Goal: Task Accomplishment & Management: Use online tool/utility

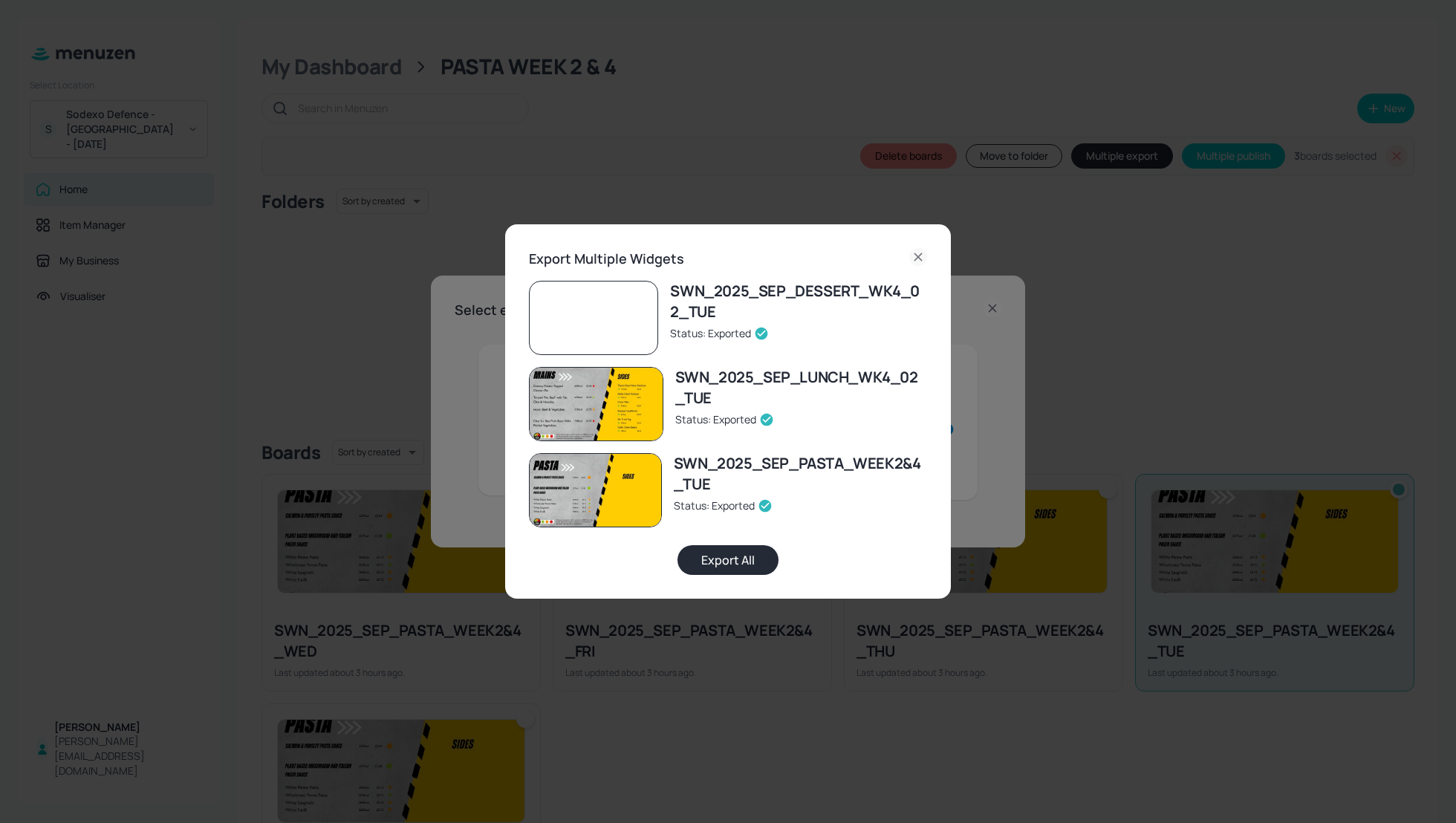
scroll to position [79, 0]
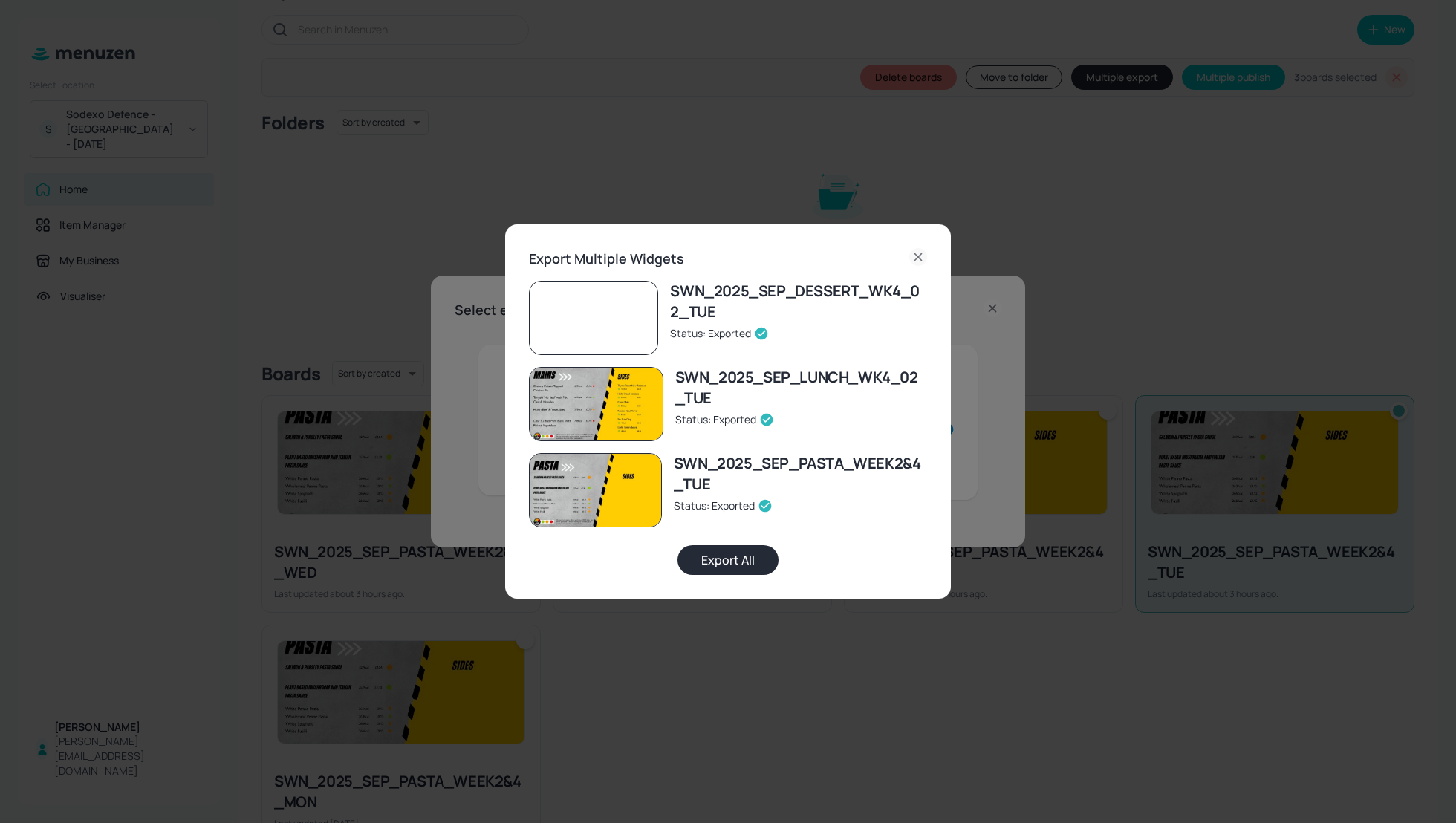
click at [918, 257] on icon at bounding box center [918, 257] width 17 height 17
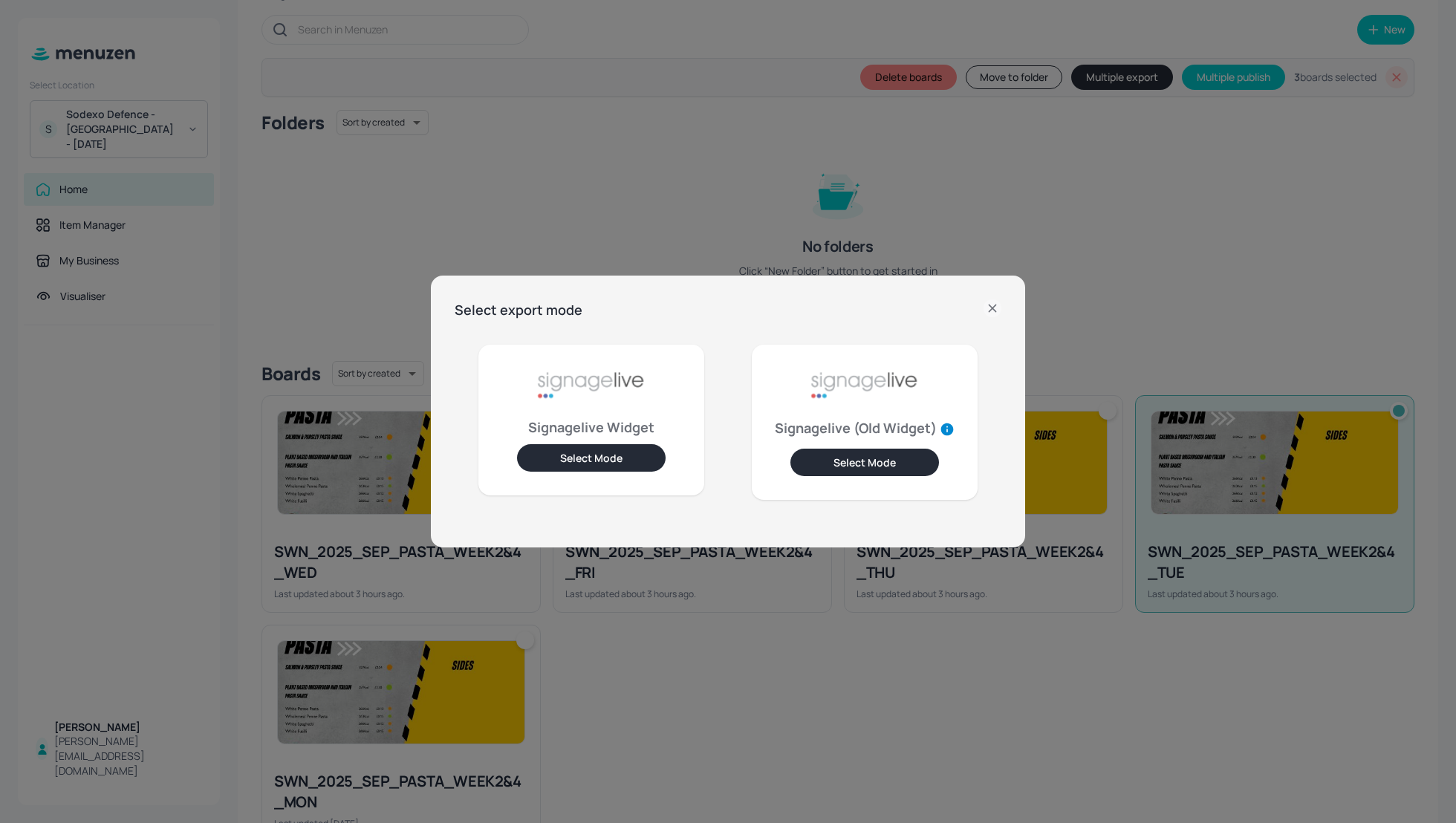
click at [996, 302] on icon at bounding box center [992, 308] width 17 height 17
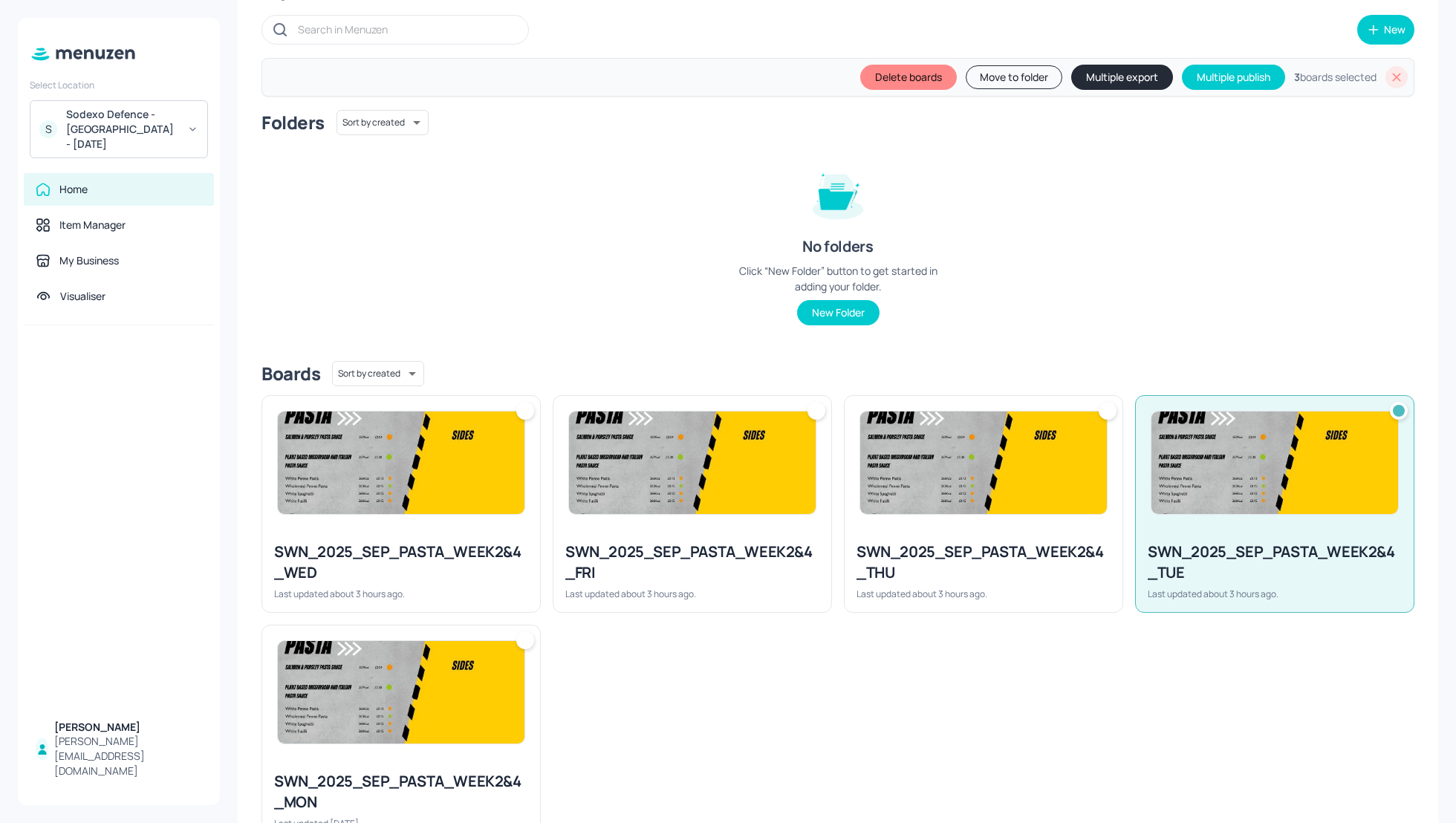
click at [1394, 83] on icon at bounding box center [1396, 77] width 15 height 15
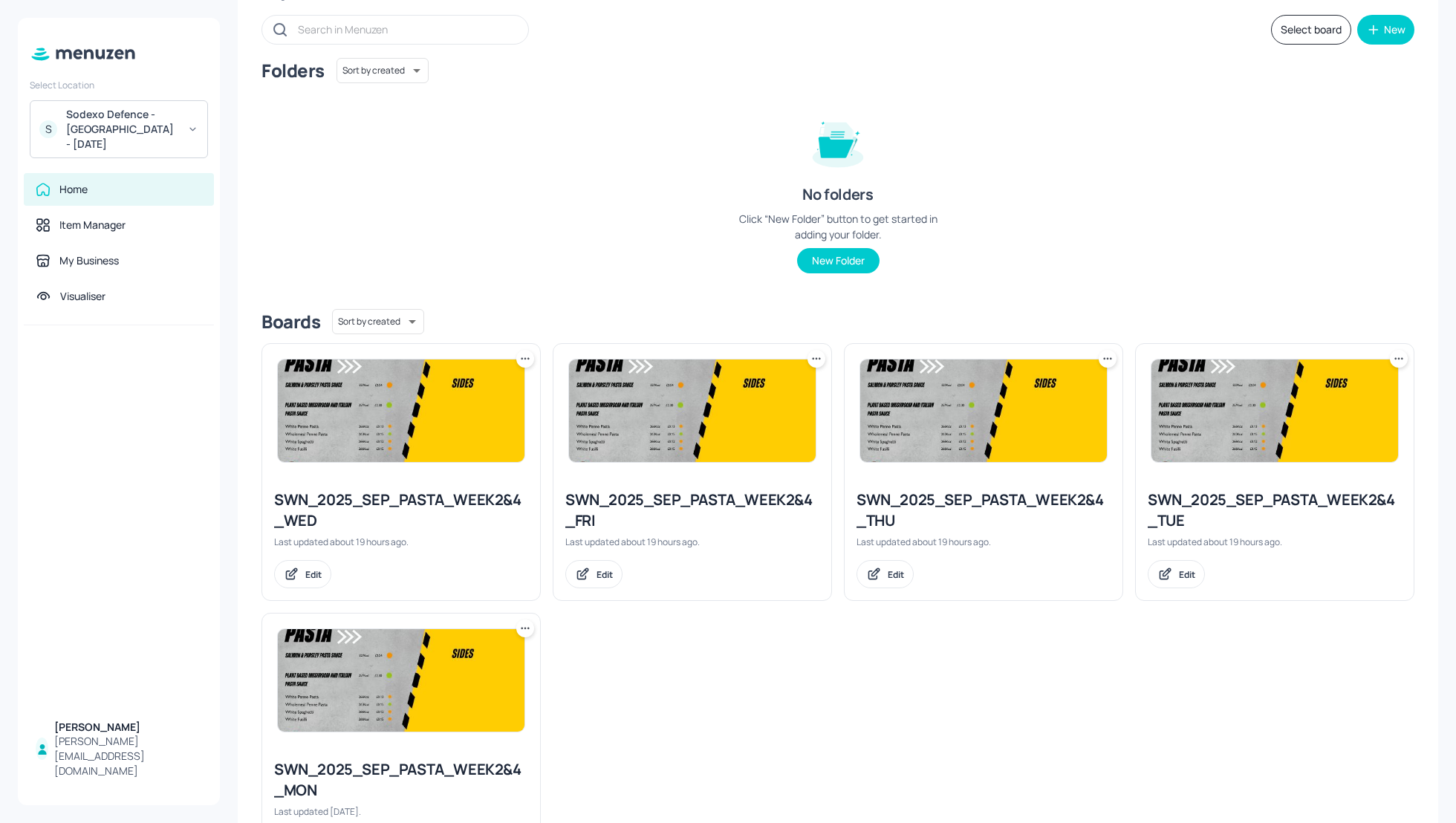
click at [1303, 34] on button "Select board" at bounding box center [1311, 29] width 80 height 29
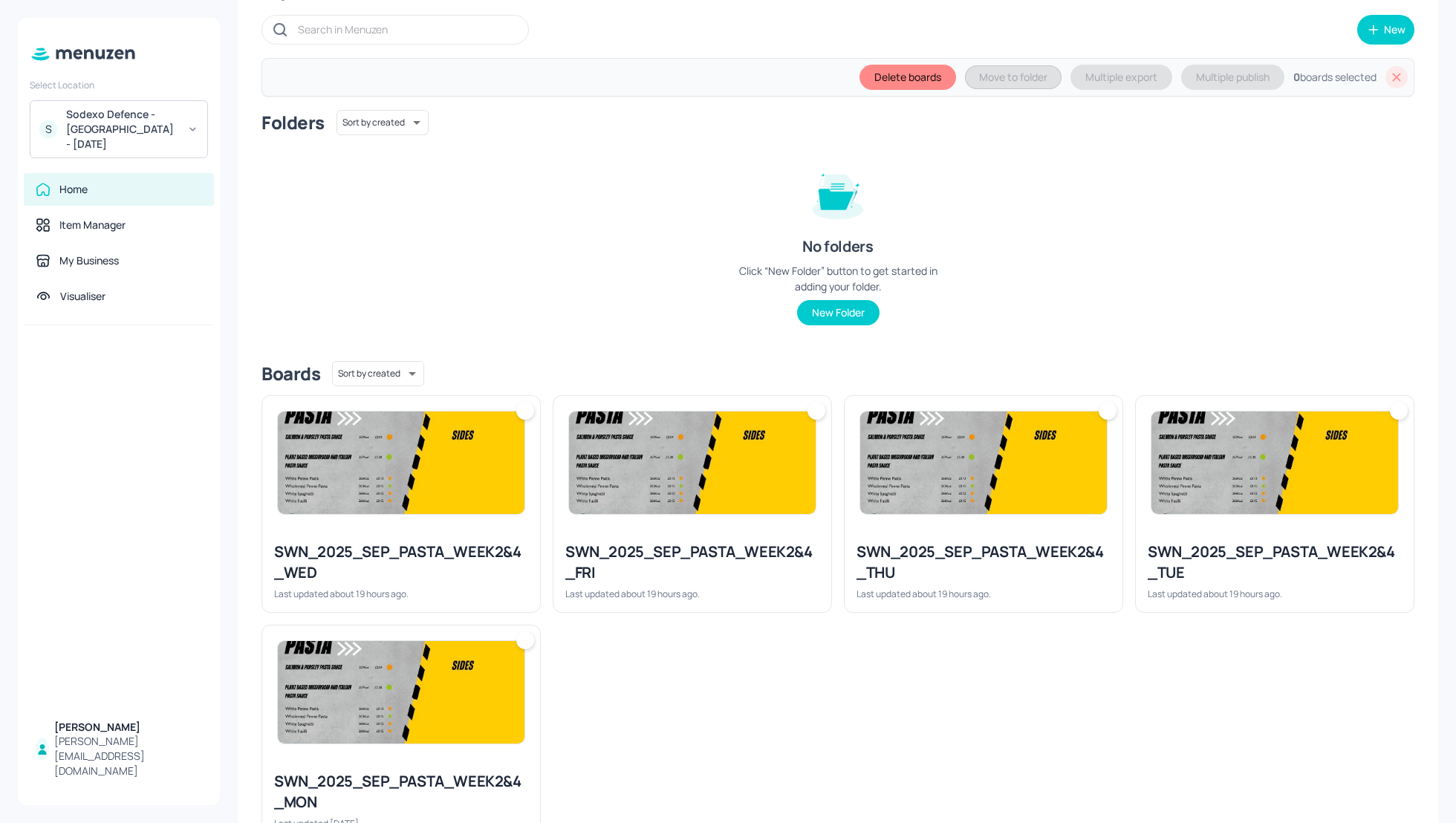
click at [940, 390] on div "SWN_2025_SEP_PASTA_WEEK2&4_THU Last updated about 19 hours ago." at bounding box center [977, 498] width 291 height 229
click at [487, 571] on div "SWN_2025_SEP_PASTA_WEEK2&4_WED" at bounding box center [401, 562] width 254 height 41
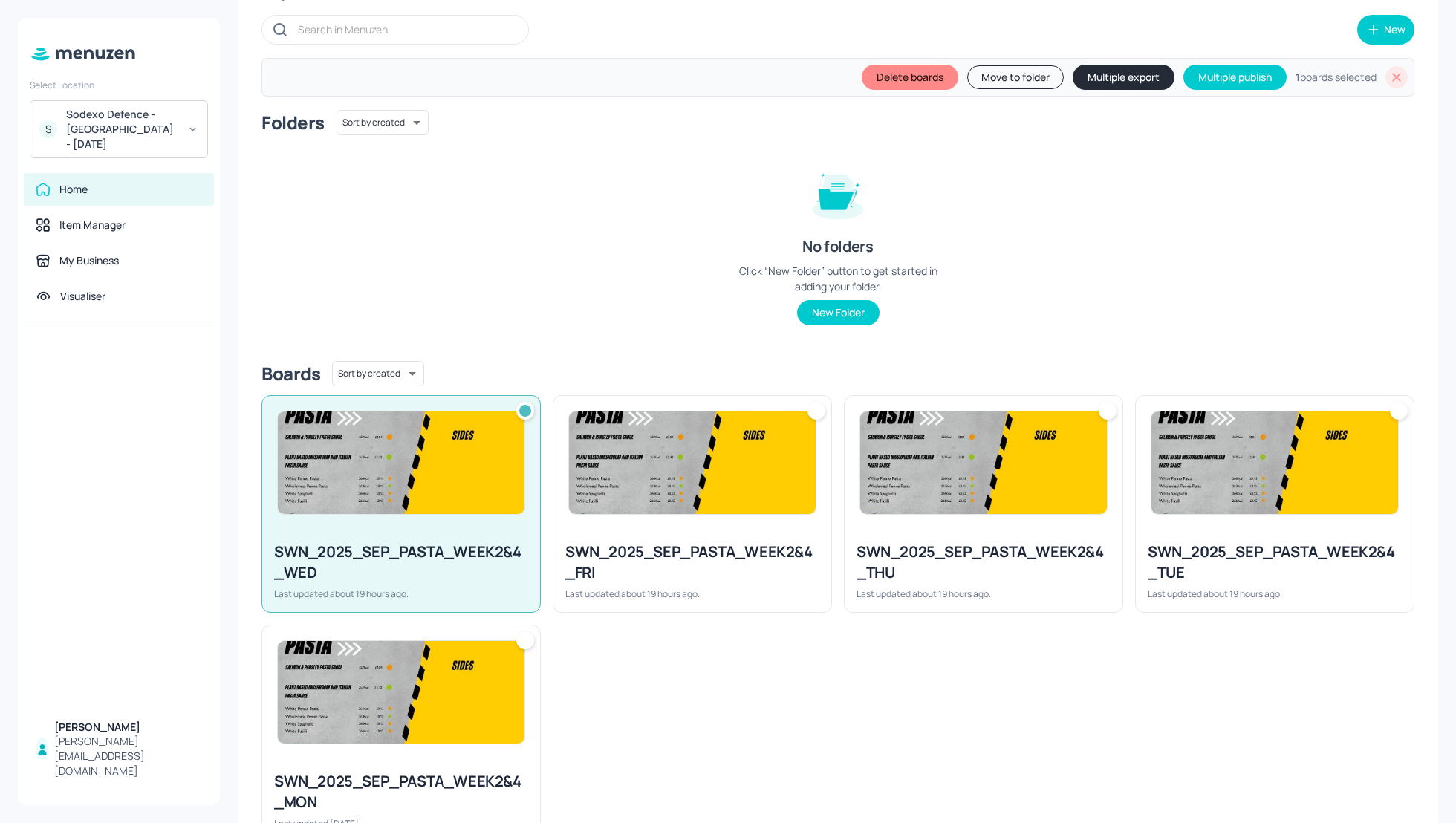
click at [903, 558] on div "SWN_2025_SEP_PASTA_WEEK2&4_THU" at bounding box center [984, 562] width 254 height 41
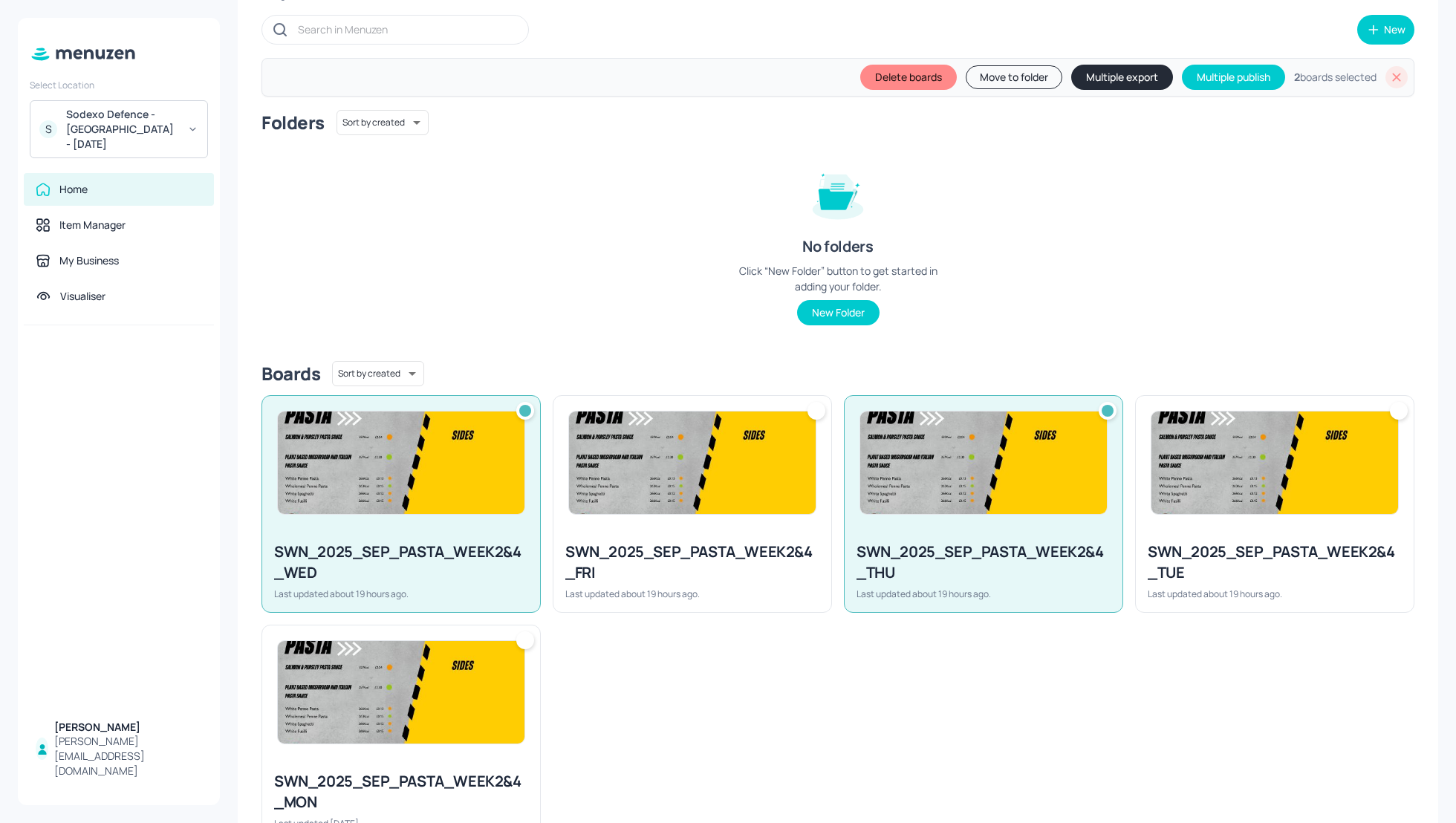
click at [695, 556] on div "SWN_2025_SEP_PASTA_WEEK2&4_FRI" at bounding box center [692, 562] width 254 height 41
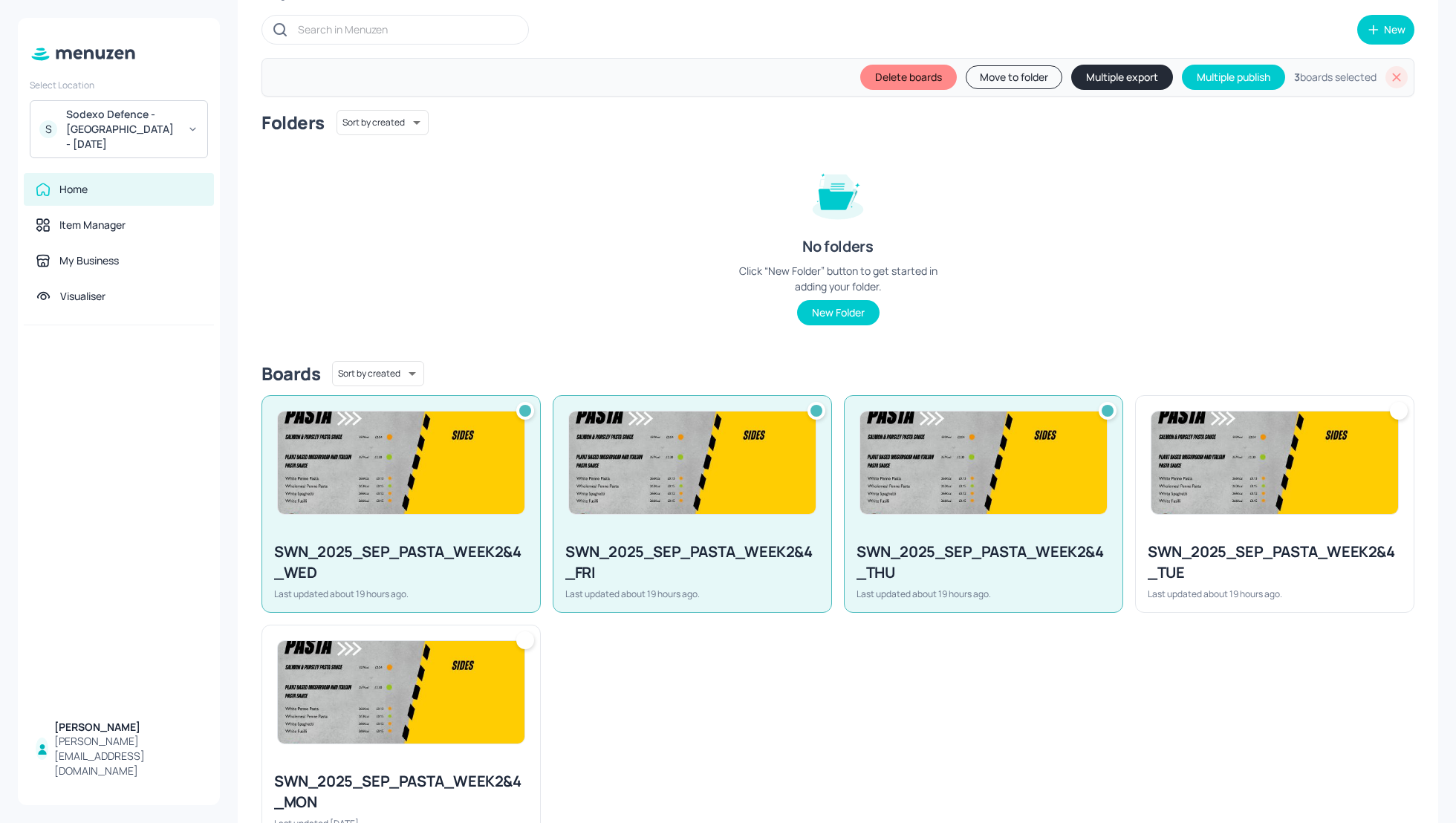
click at [84, 184] on div "Home" at bounding box center [74, 189] width 29 height 15
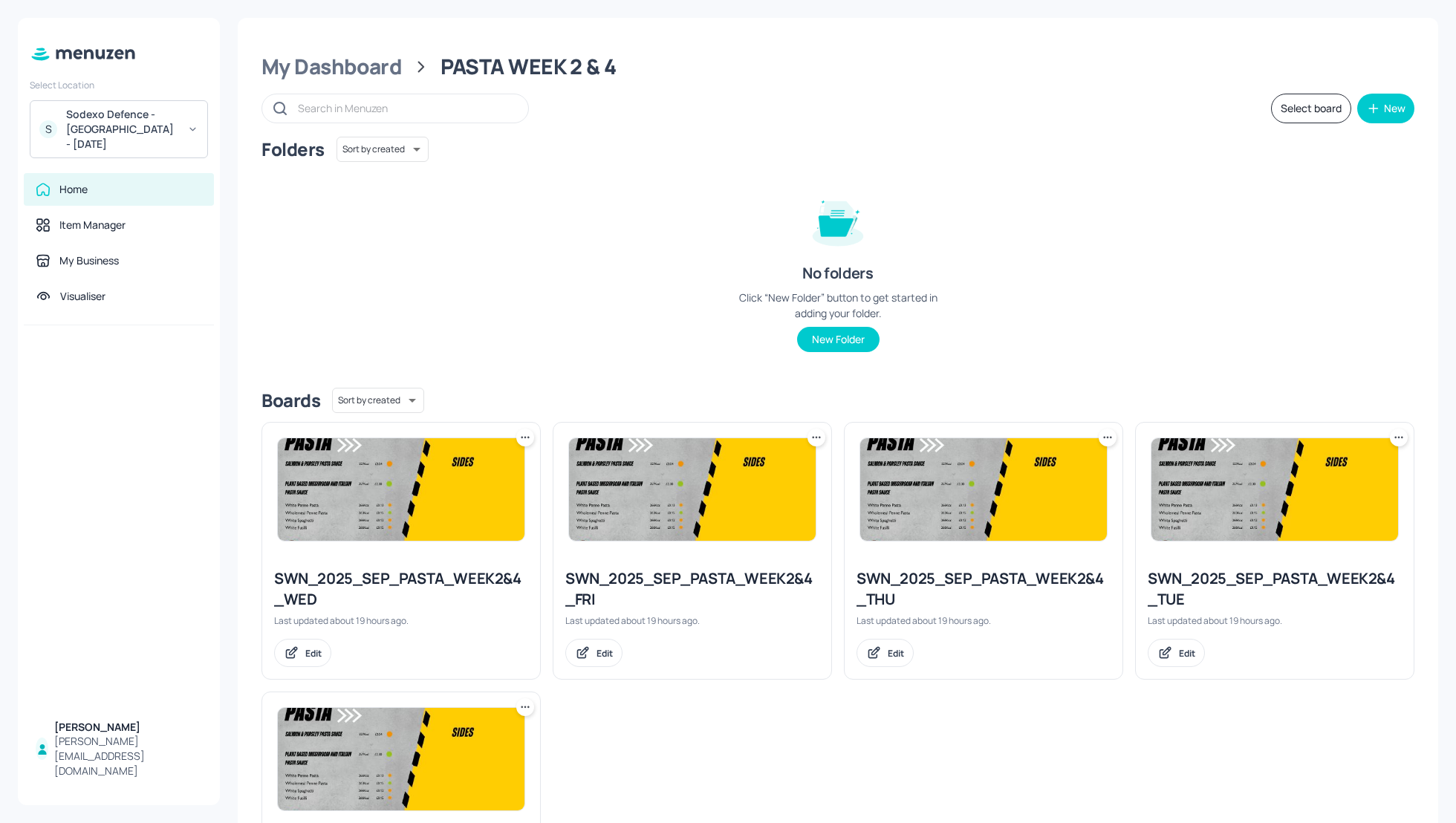
click at [1301, 113] on button "Select board" at bounding box center [1311, 108] width 80 height 29
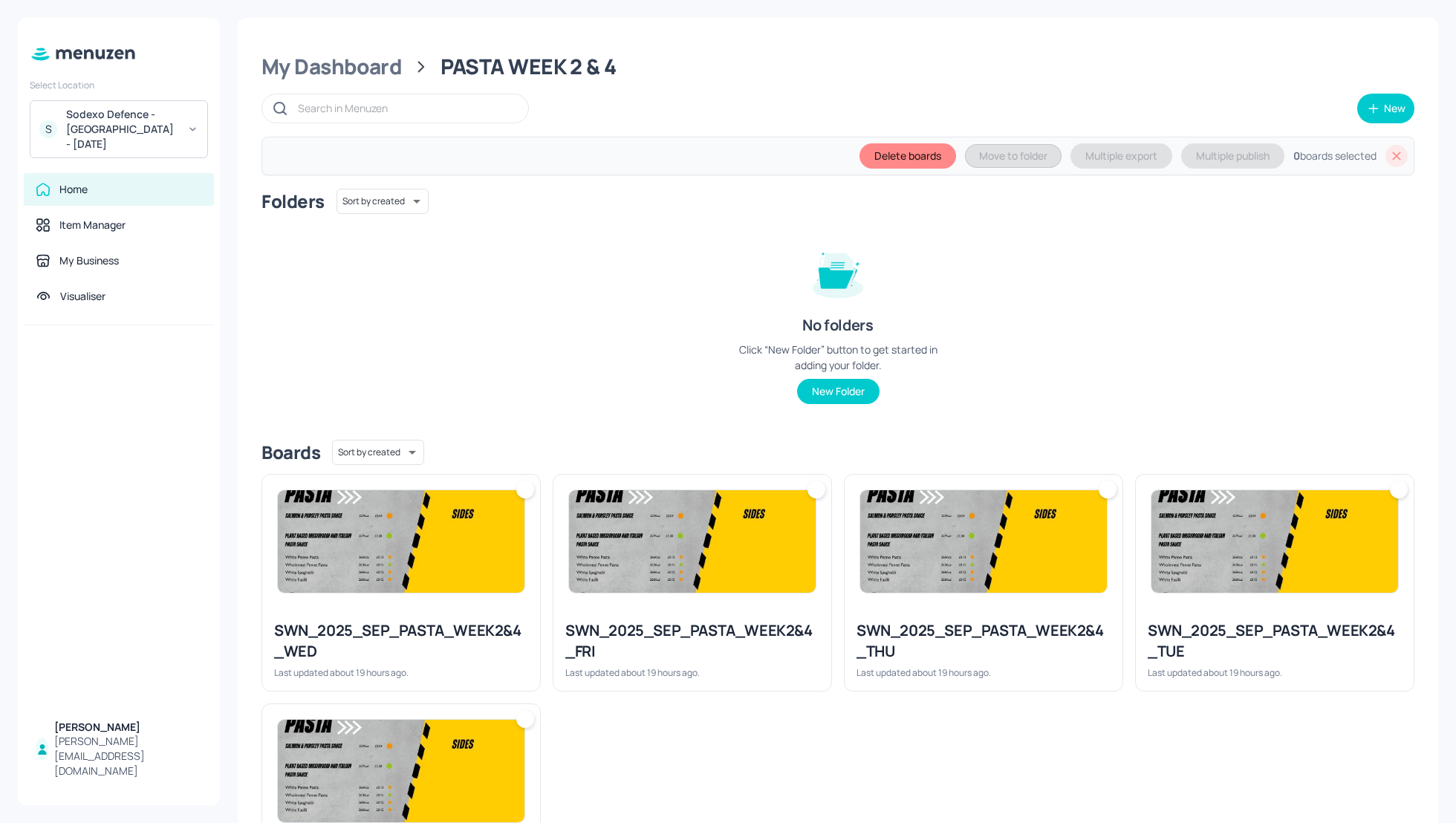
click at [992, 548] on img at bounding box center [984, 541] width 247 height 102
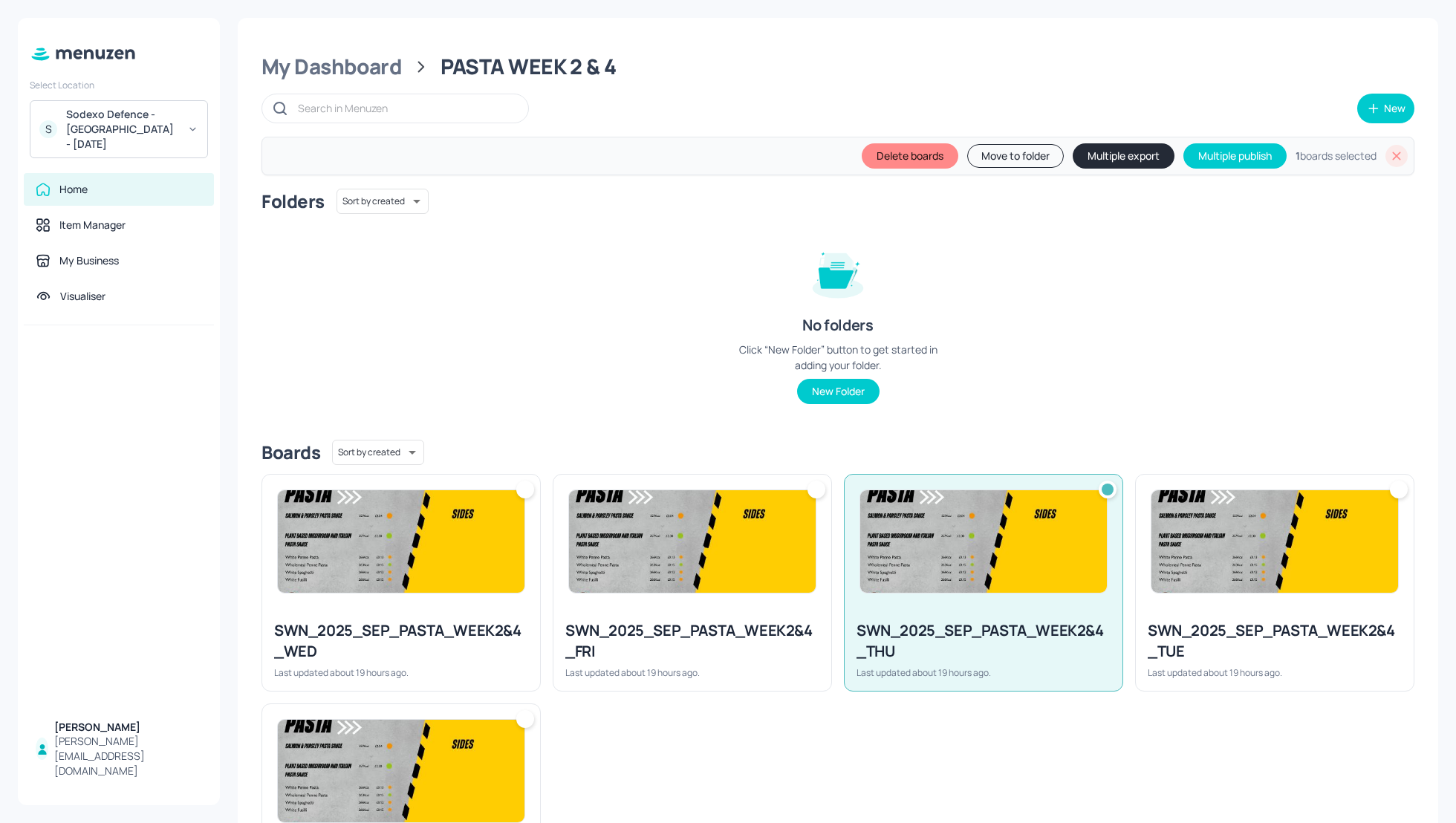
click at [723, 621] on div "SWN_2025_SEP_PASTA_WEEK2&4_FRI" at bounding box center [692, 640] width 254 height 41
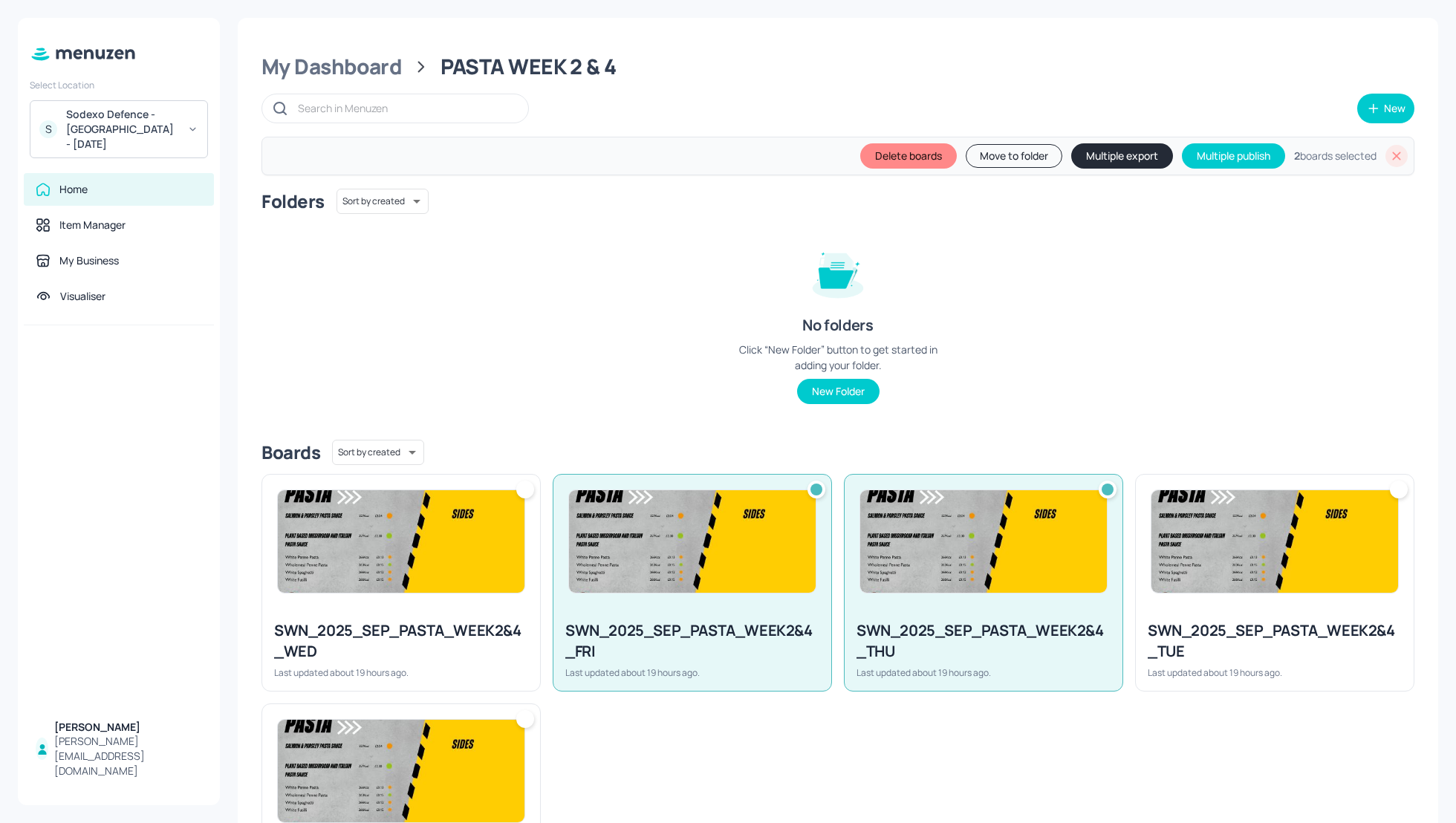
click at [373, 609] on div "SWN_2025_SEP_PASTA_WEEK2&4_WED Last updated about 19 hours ago." at bounding box center [401, 649] width 278 height 83
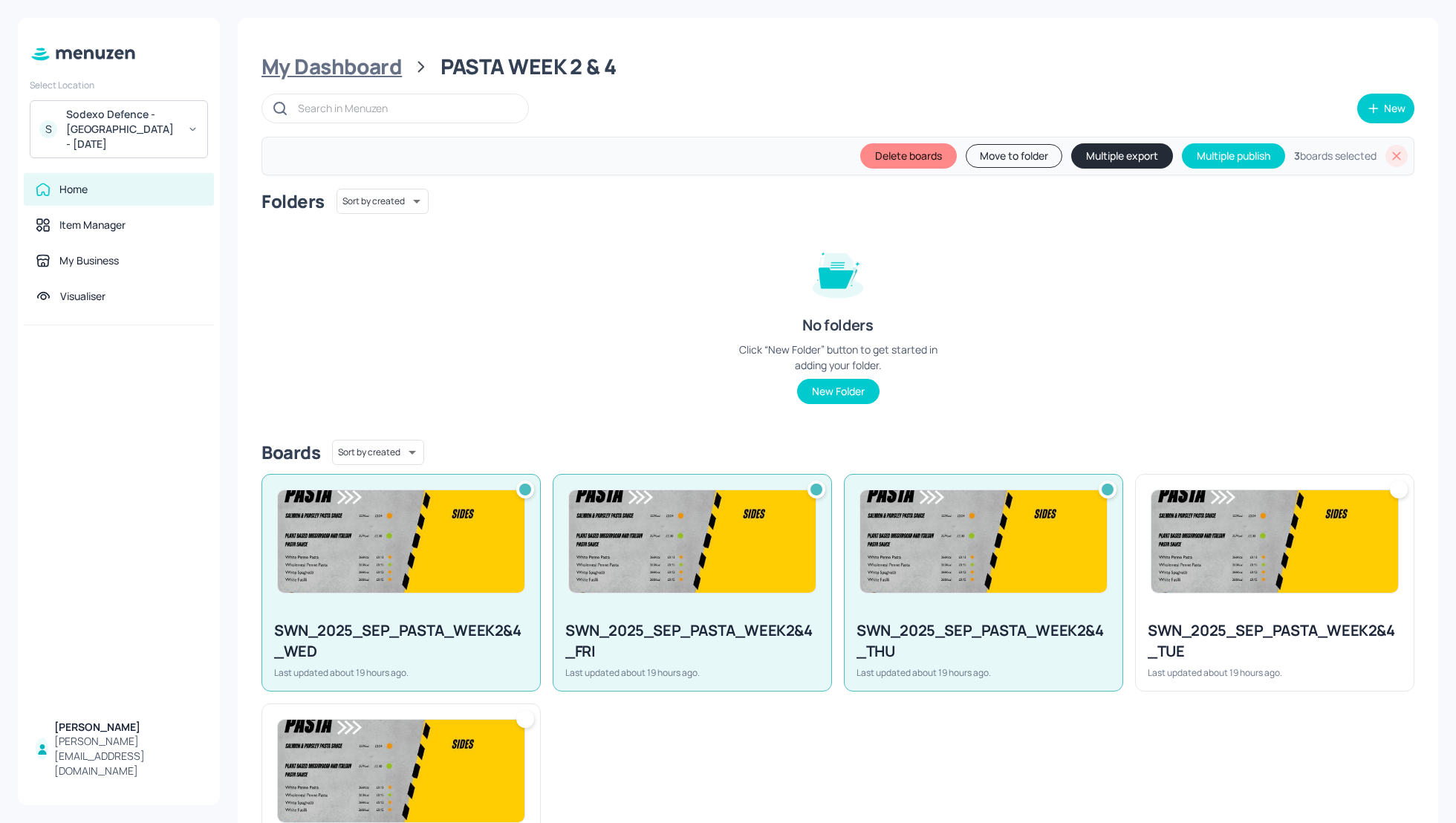
click at [333, 72] on div "My Dashboard" at bounding box center [331, 67] width 141 height 27
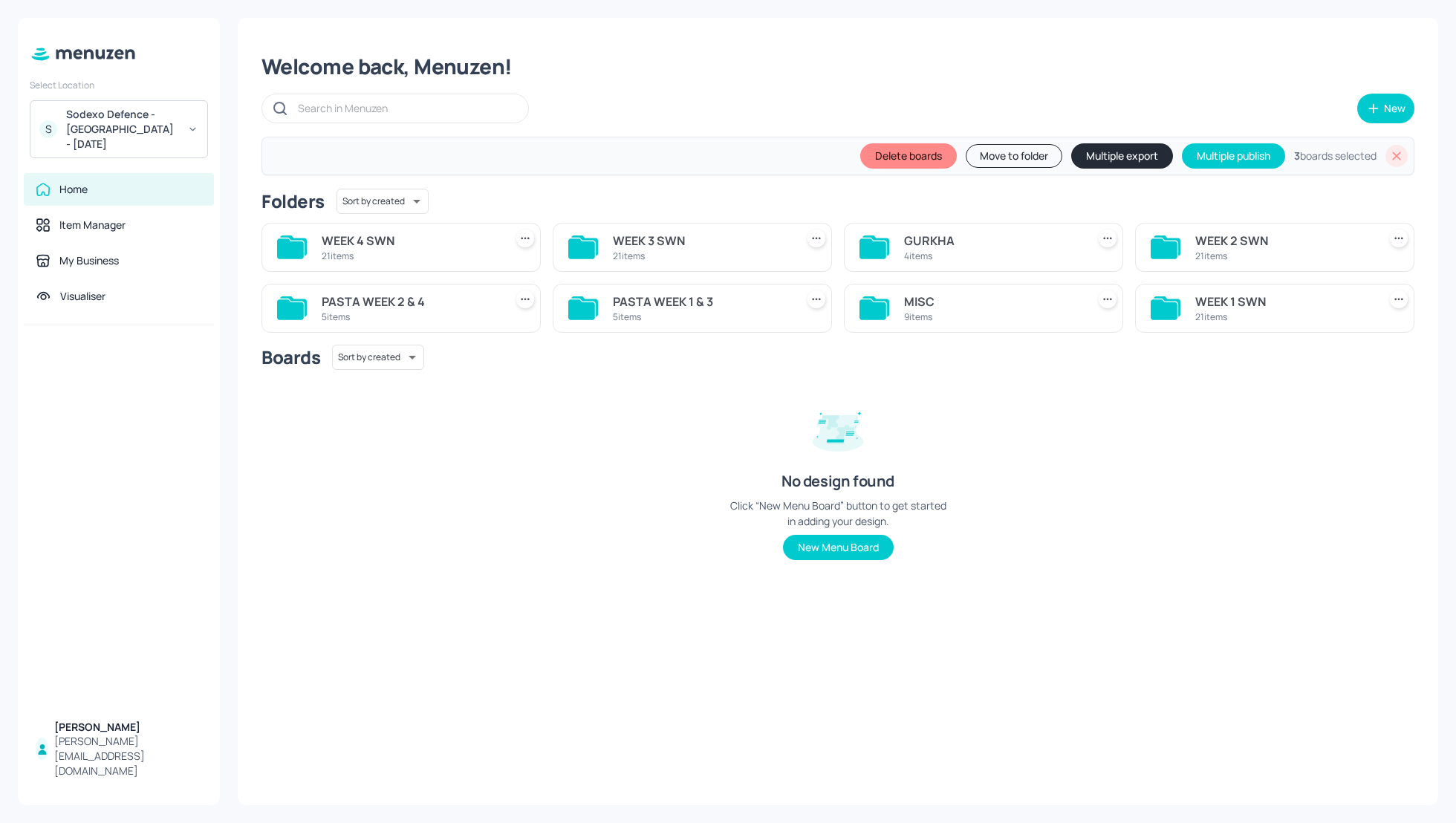
click at [969, 68] on div "Welcome back, Menuzen!" at bounding box center [838, 67] width 1153 height 27
click at [932, 239] on div "GURKHA" at bounding box center [992, 240] width 177 height 17
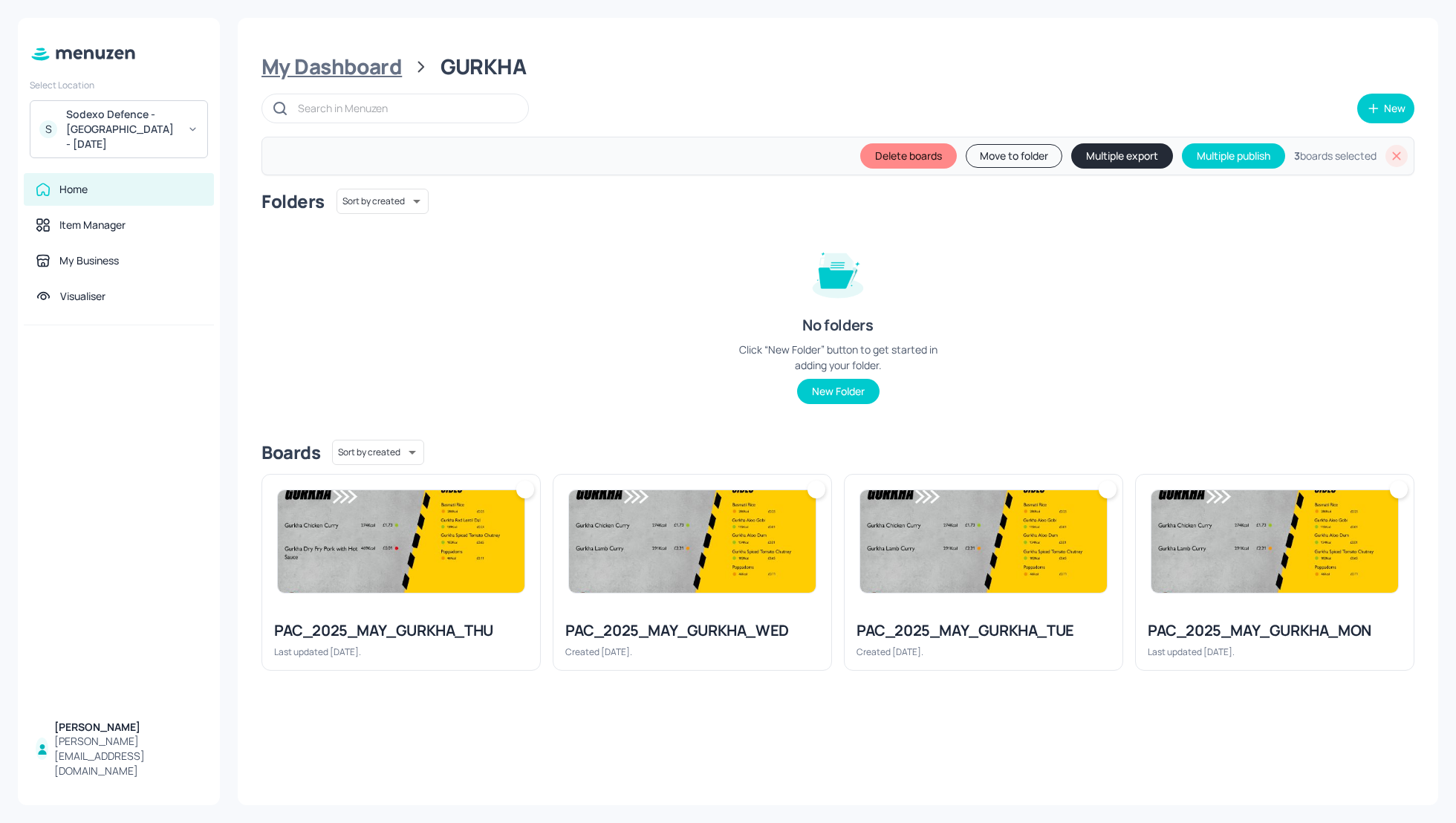
click at [348, 63] on div "My Dashboard" at bounding box center [331, 67] width 141 height 27
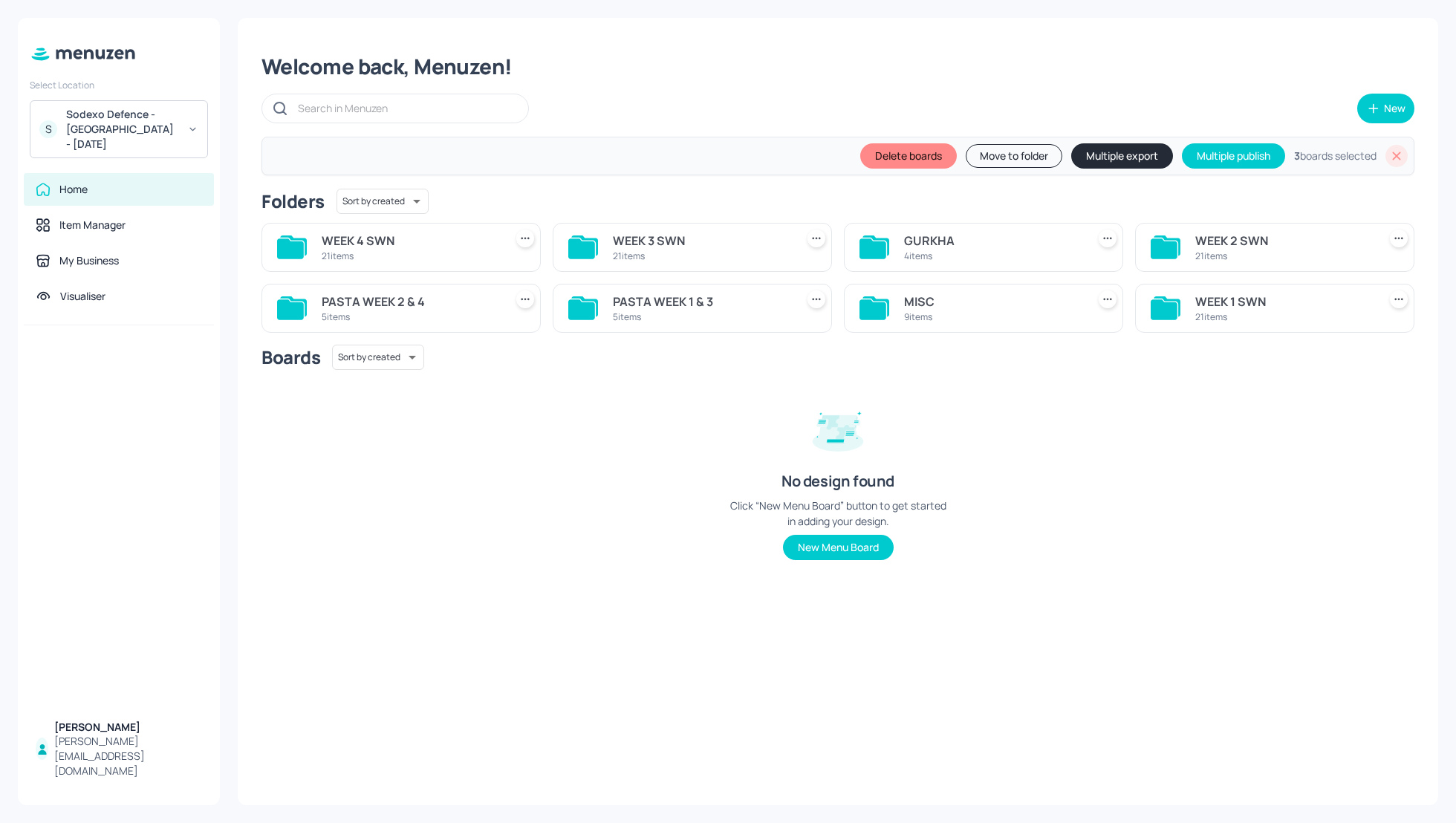
click at [349, 241] on div "WEEK 4 SWN" at bounding box center [410, 240] width 177 height 17
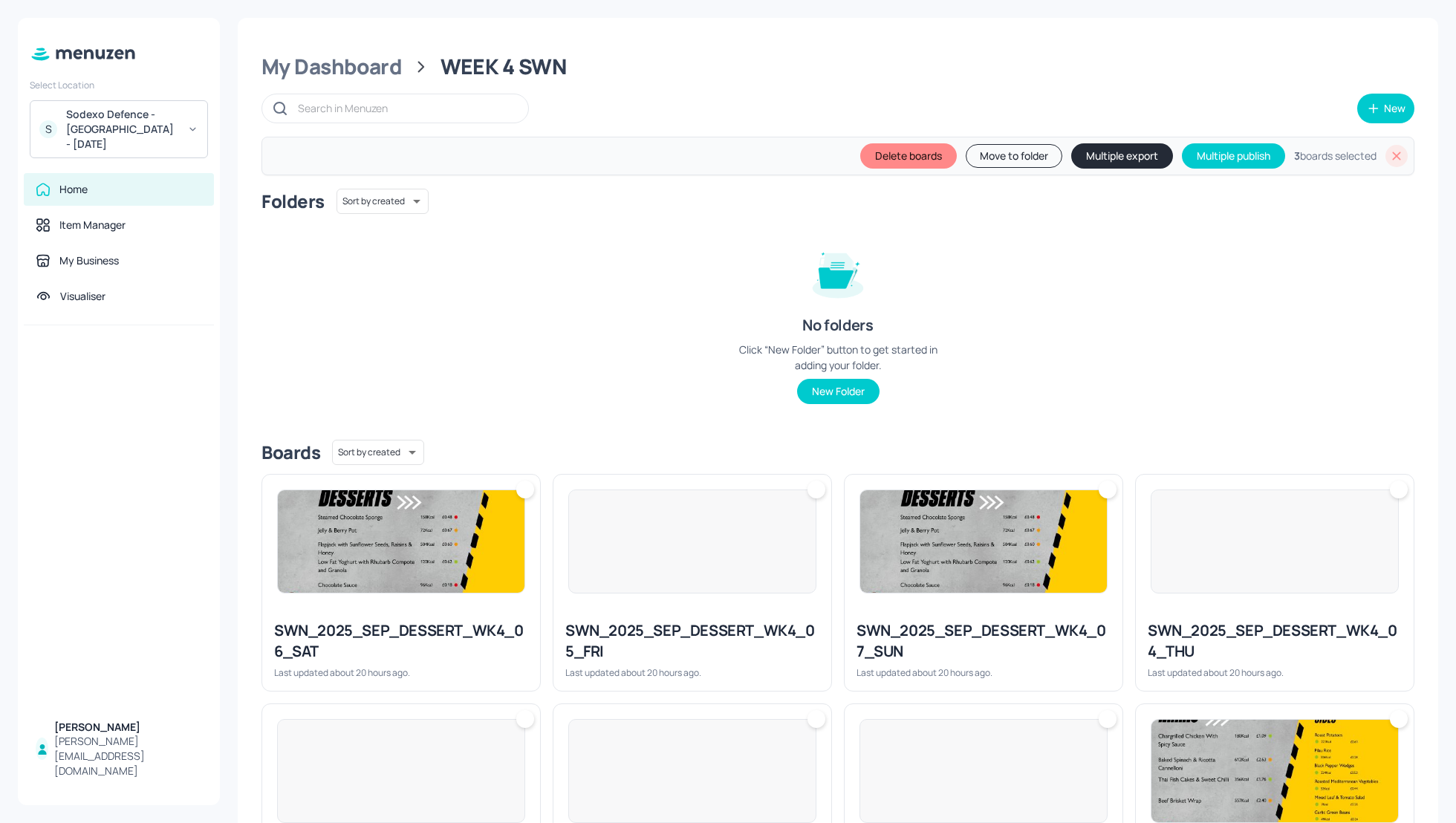
click at [1166, 319] on div "Folders Sort by created id ​ No folders Click “New Folder” button to get starte…" at bounding box center [838, 308] width 1153 height 239
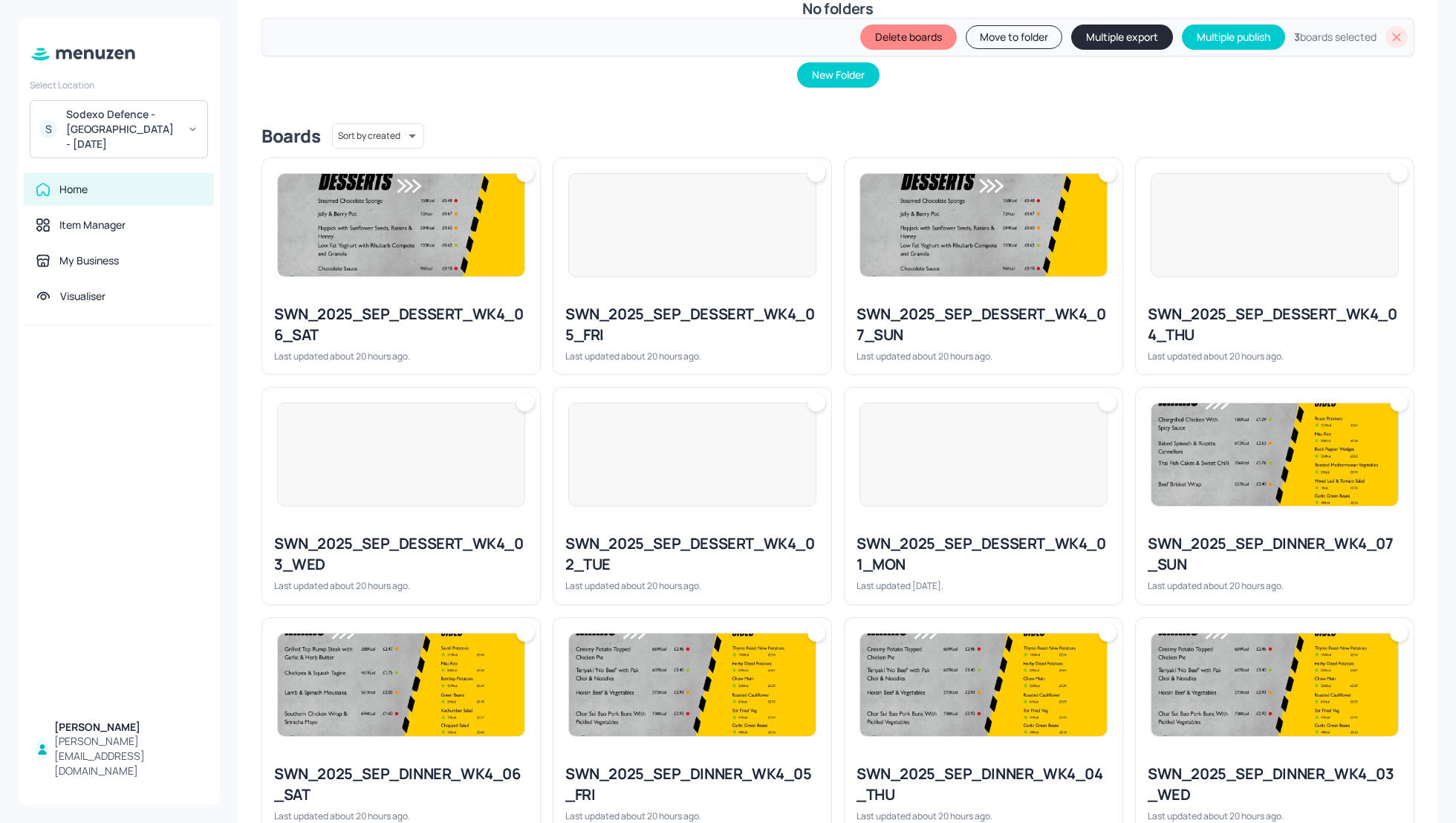
scroll to position [277, 0]
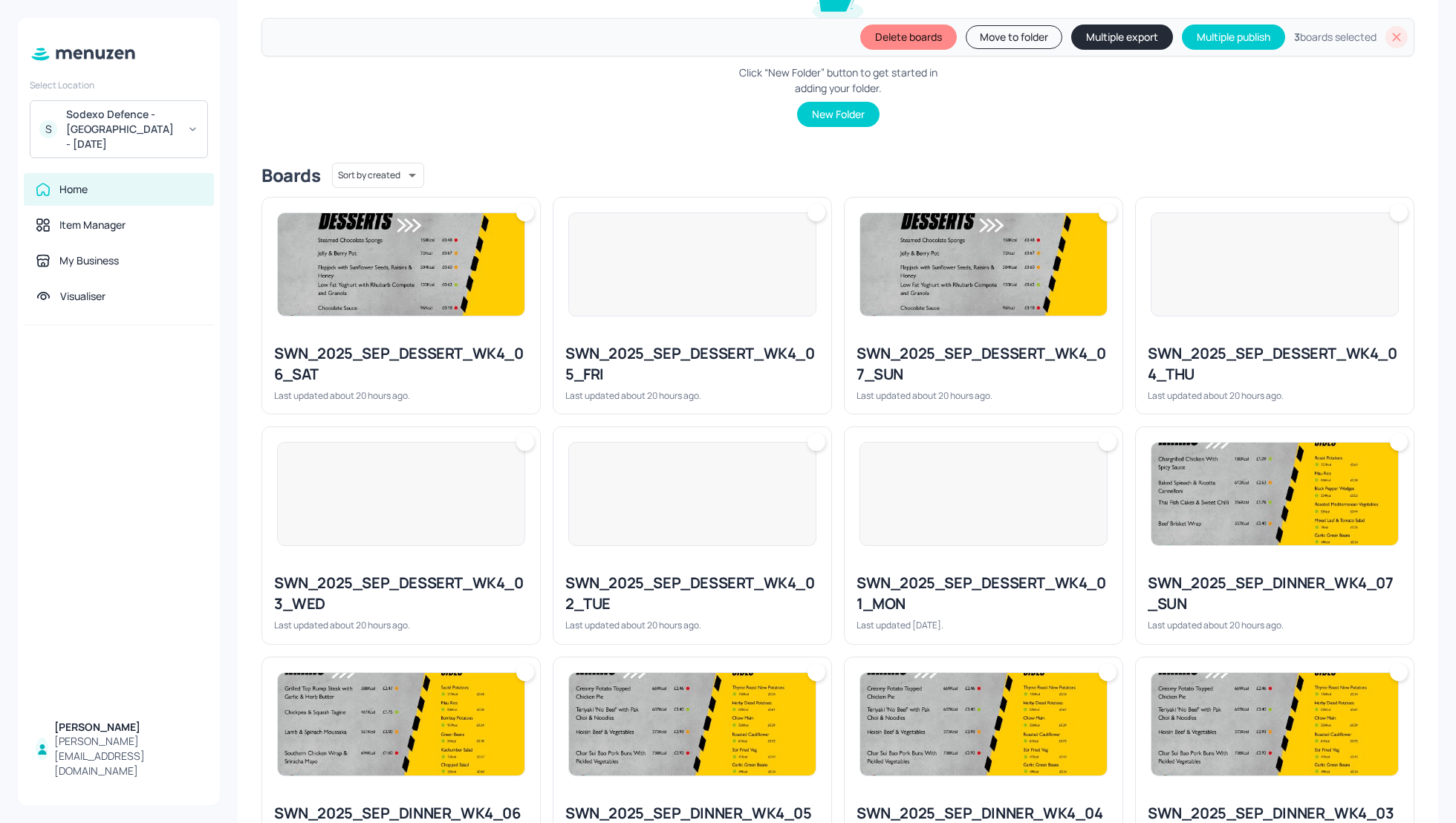
click at [474, 331] on div "SWN_2025_SEP_DESSERT_WK4_06_SAT Last updated about 20 hours ago." at bounding box center [401, 372] width 278 height 83
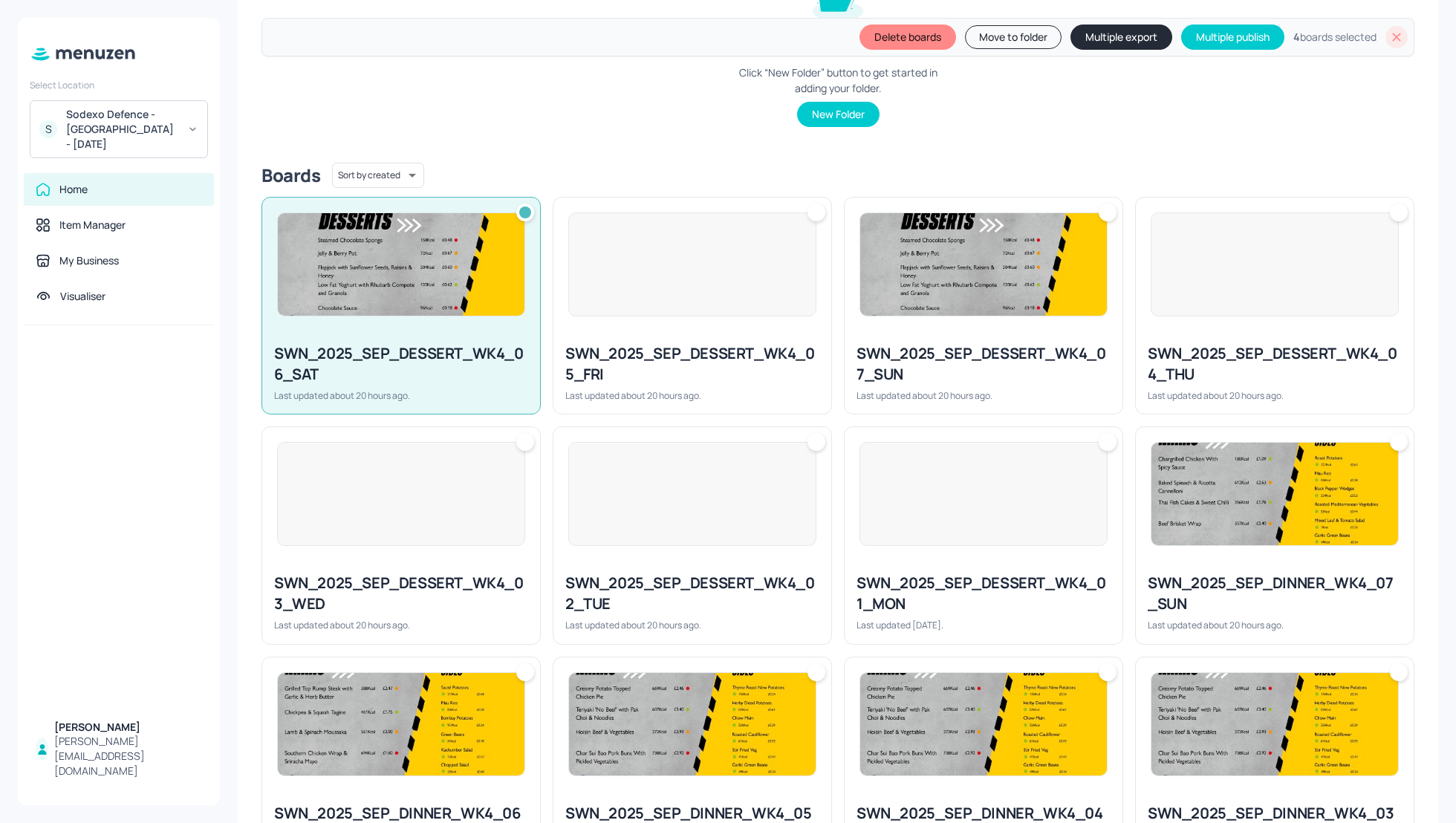
click at [668, 348] on div "SWN_2025_SEP_DESSERT_WK4_05_FRI" at bounding box center [692, 363] width 254 height 41
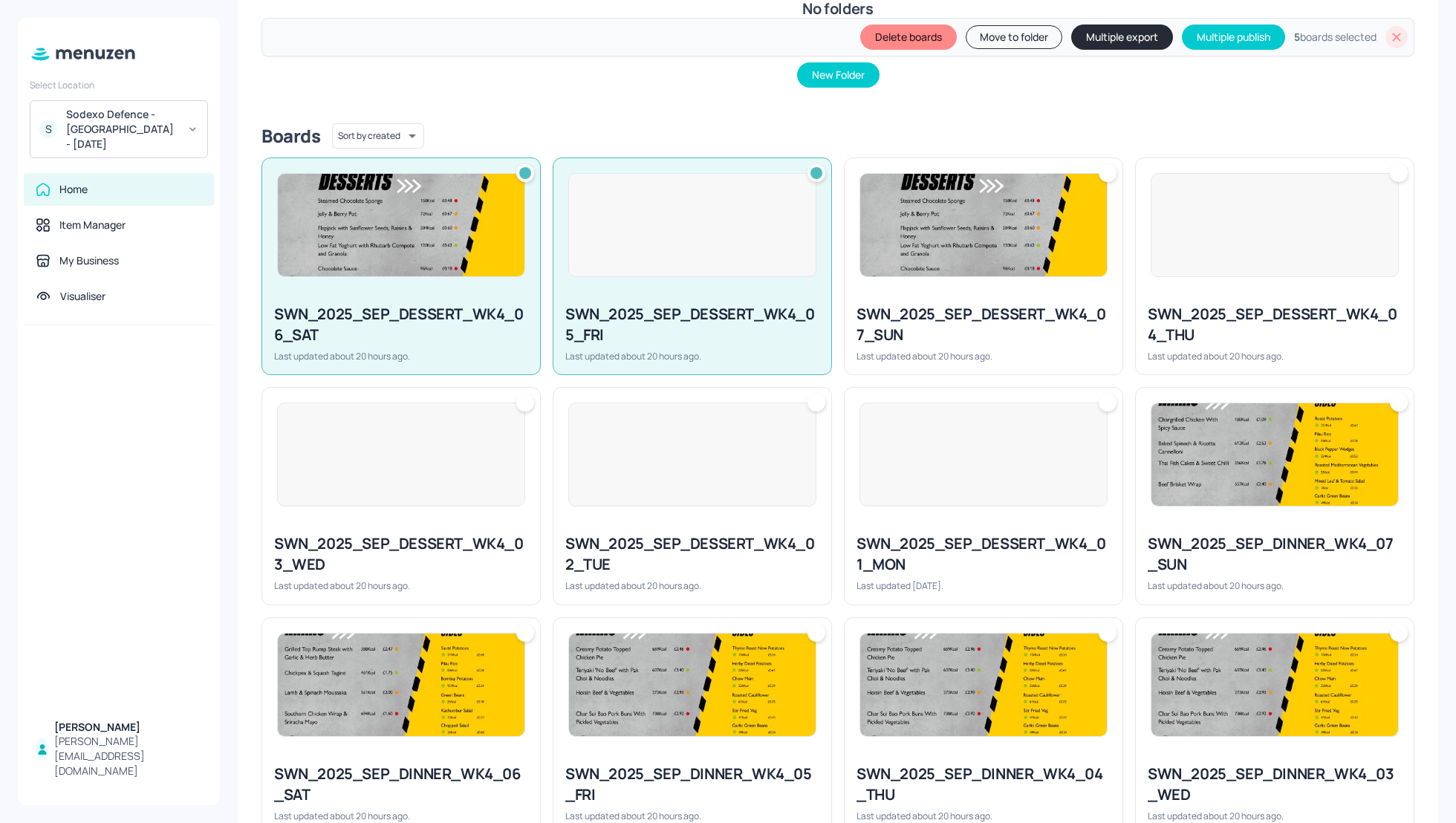
click at [996, 344] on div "SWN_2025_SEP_DESSERT_WK4_07_SUN Last updated about 20 hours ago." at bounding box center [984, 333] width 278 height 83
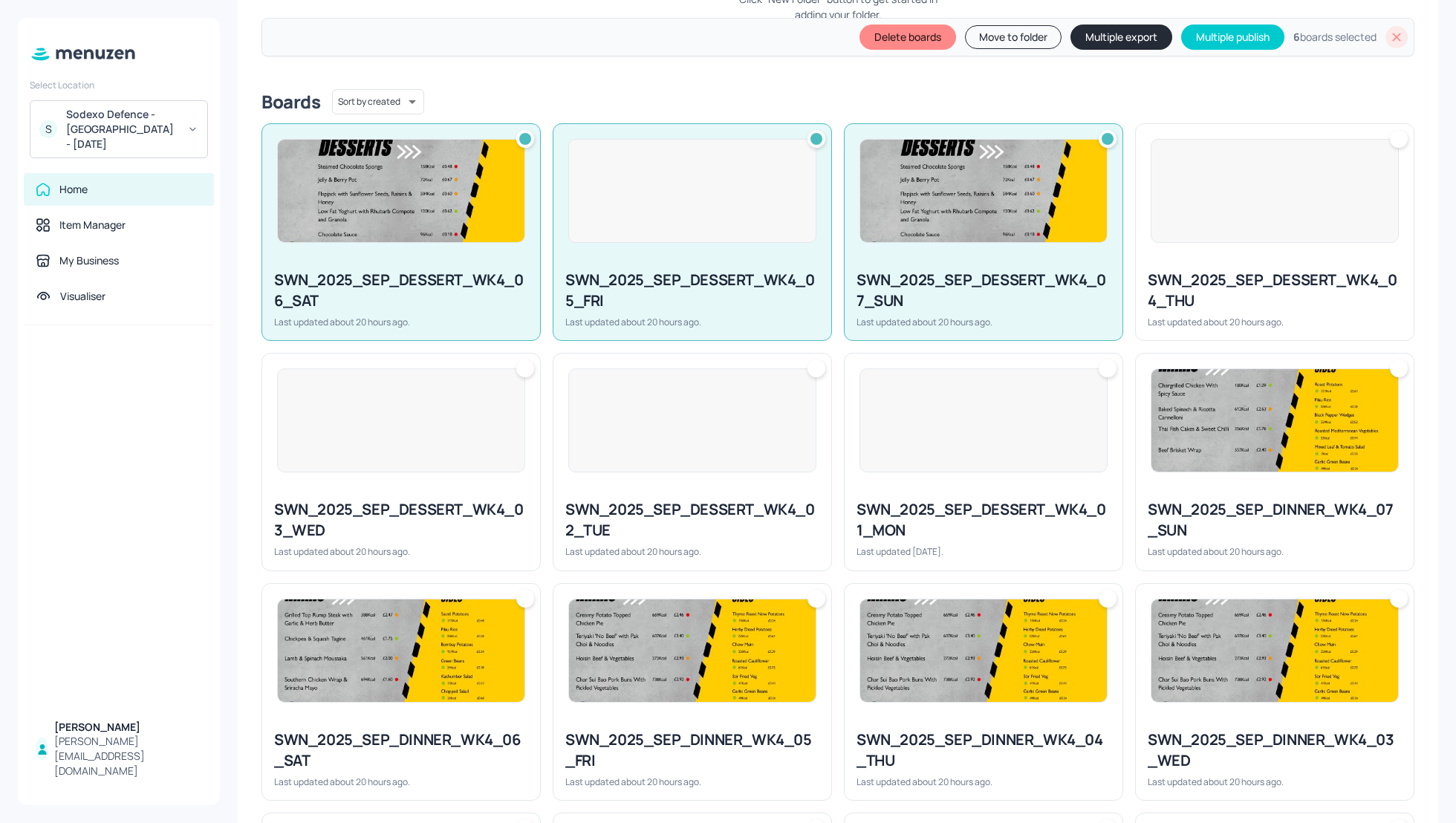
scroll to position [356, 0]
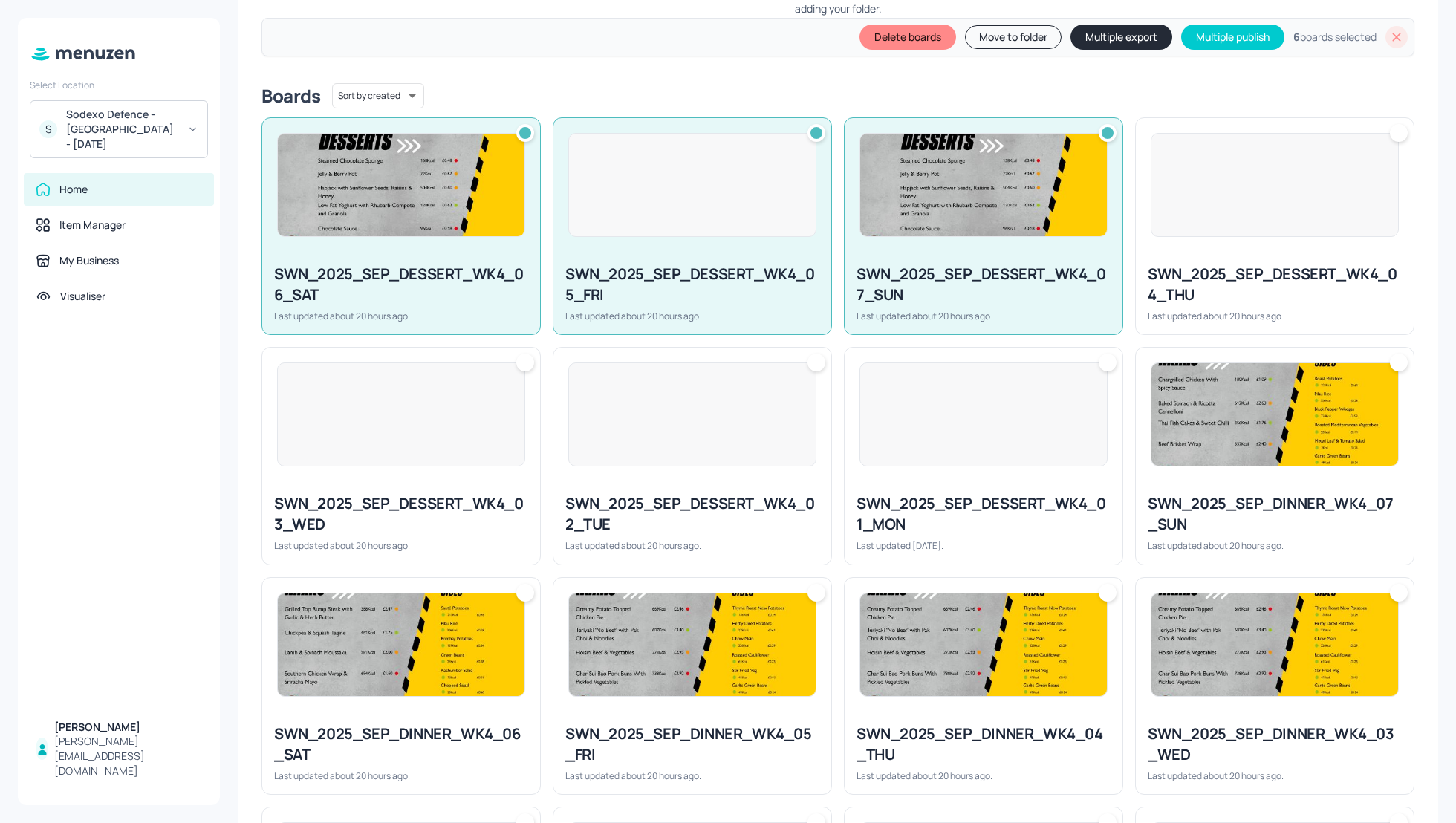
click at [1181, 304] on div "SWN_2025_SEP_DESSERT_WK4_04_THU" at bounding box center [1275, 284] width 254 height 41
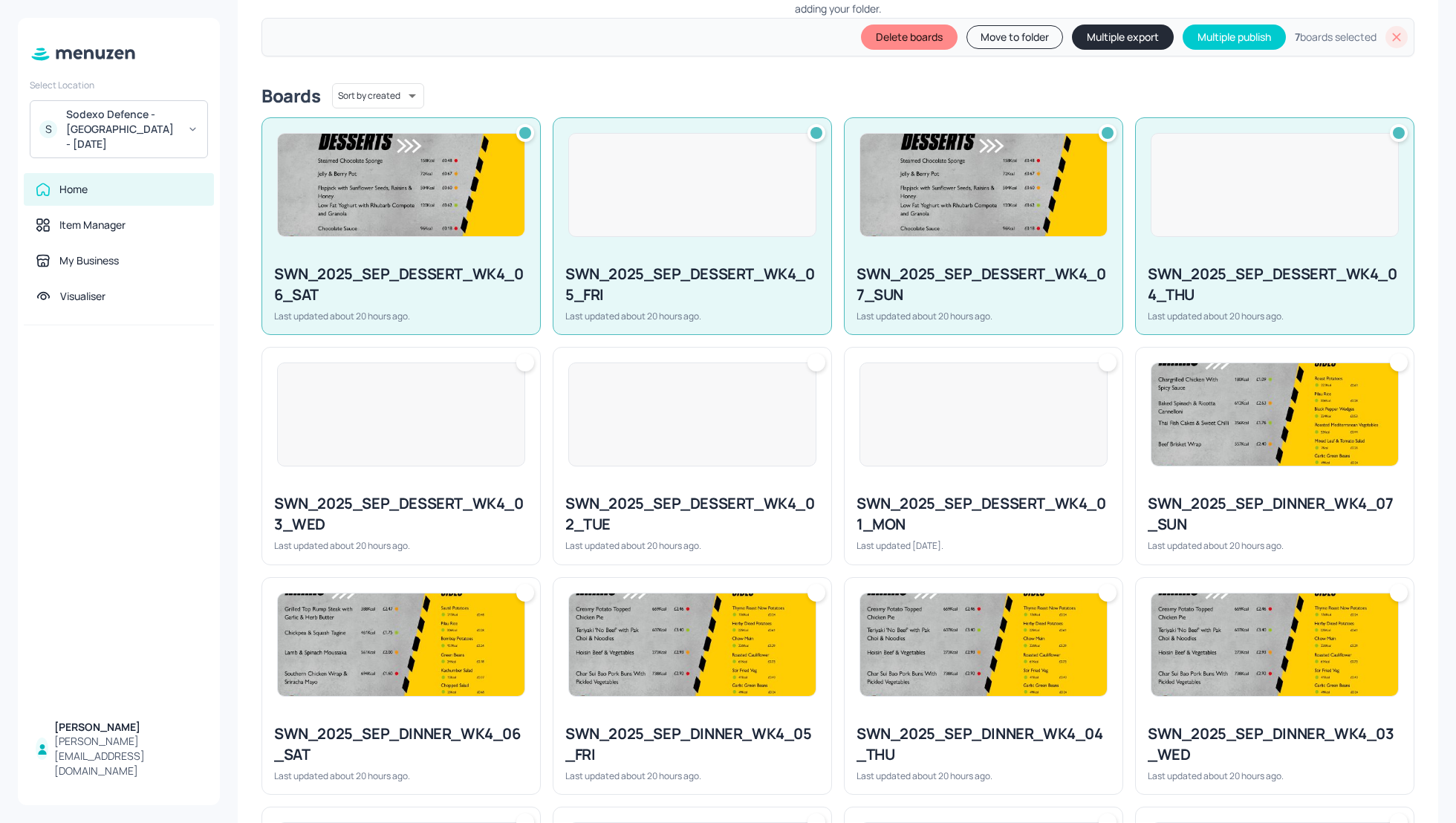
click at [462, 487] on div "SWN_2025_SEP_DESSERT_WK4_03_WED Last updated about 20 hours ago." at bounding box center [401, 522] width 278 height 83
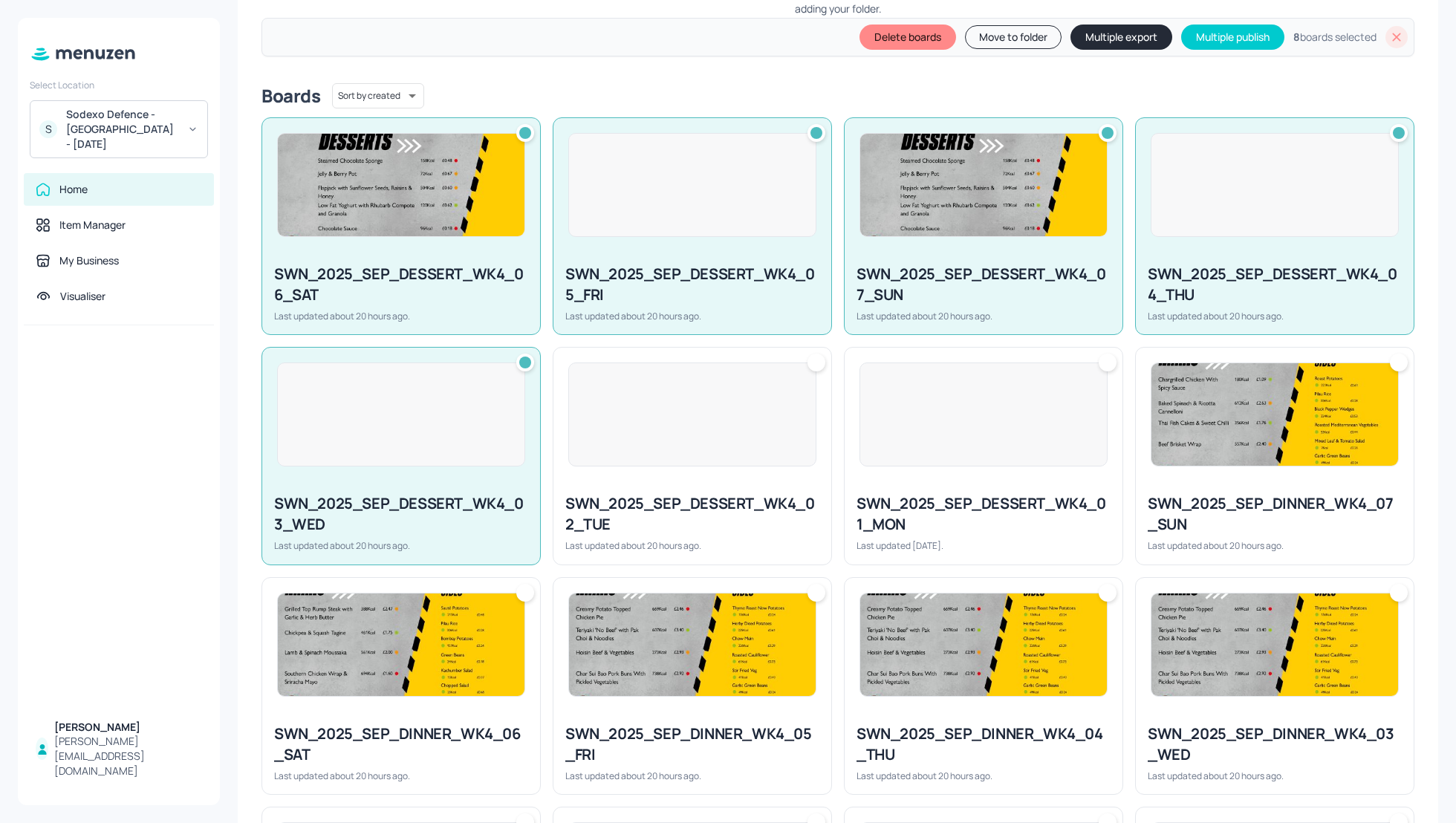
click at [648, 476] on div at bounding box center [692, 414] width 278 height 133
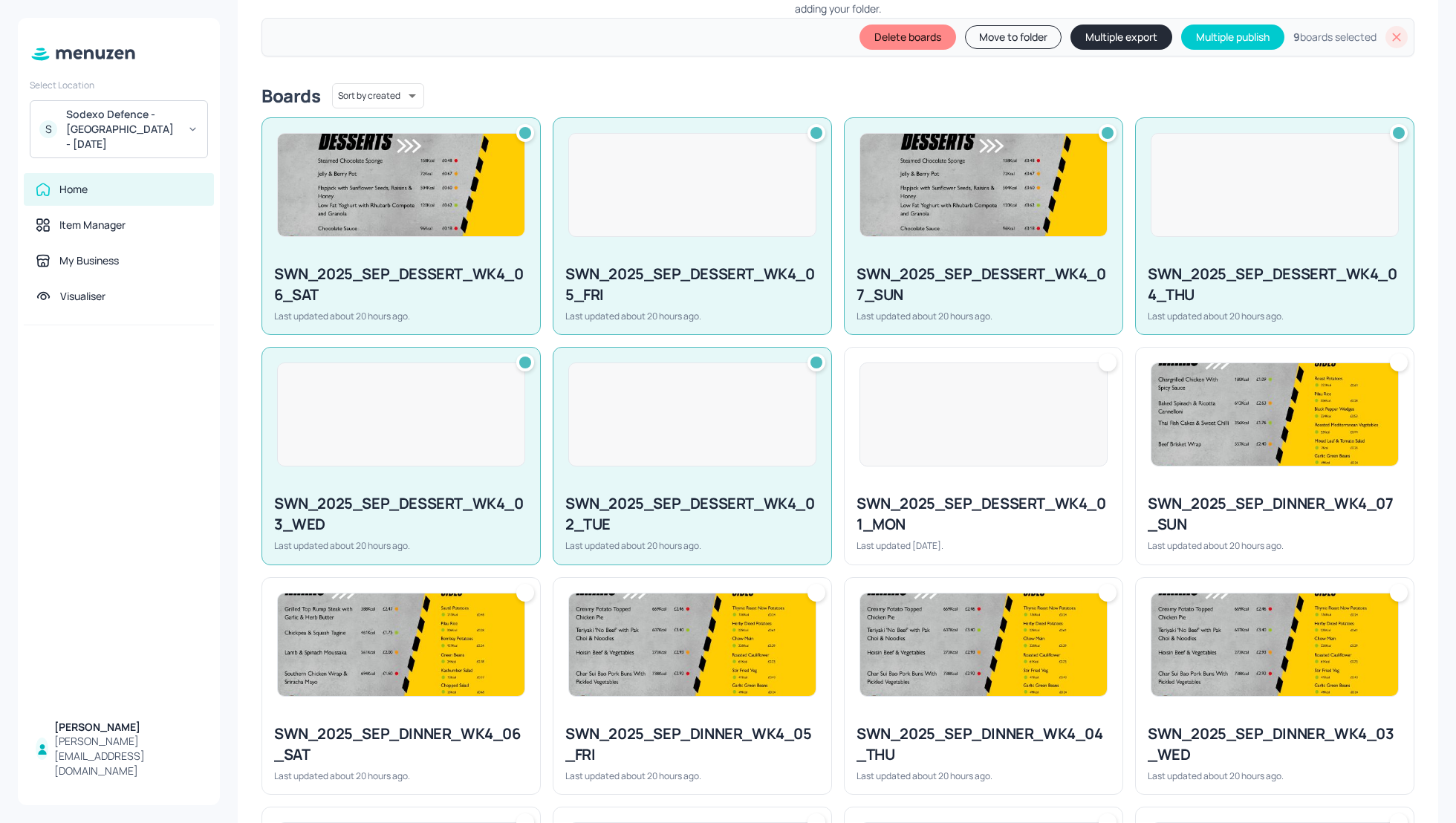
click at [724, 468] on div at bounding box center [692, 414] width 278 height 133
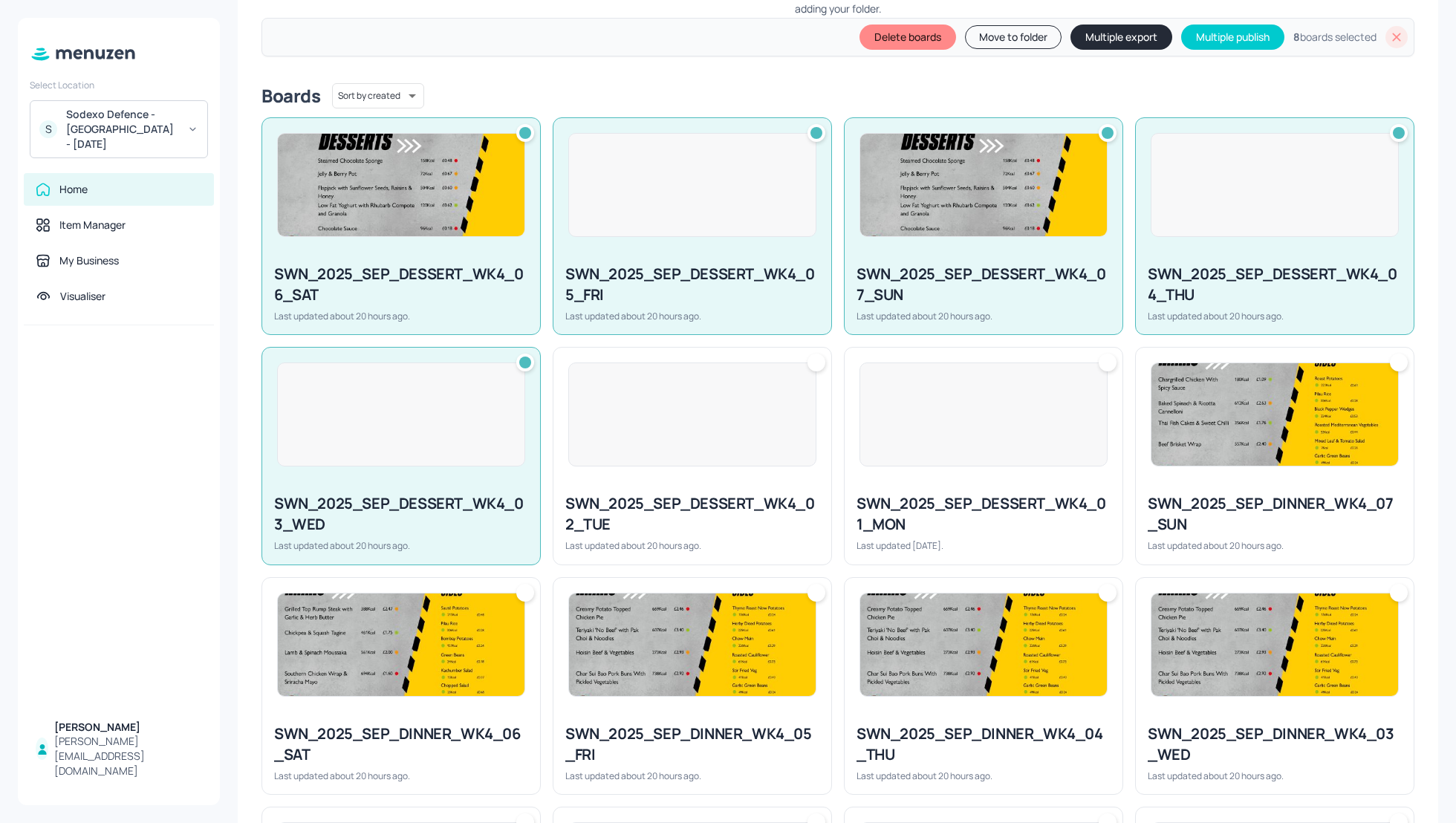
click at [948, 490] on div "SWN_2025_SEP_DESSERT_WK4_01_MON Last updated [DATE]." at bounding box center [984, 522] width 278 height 83
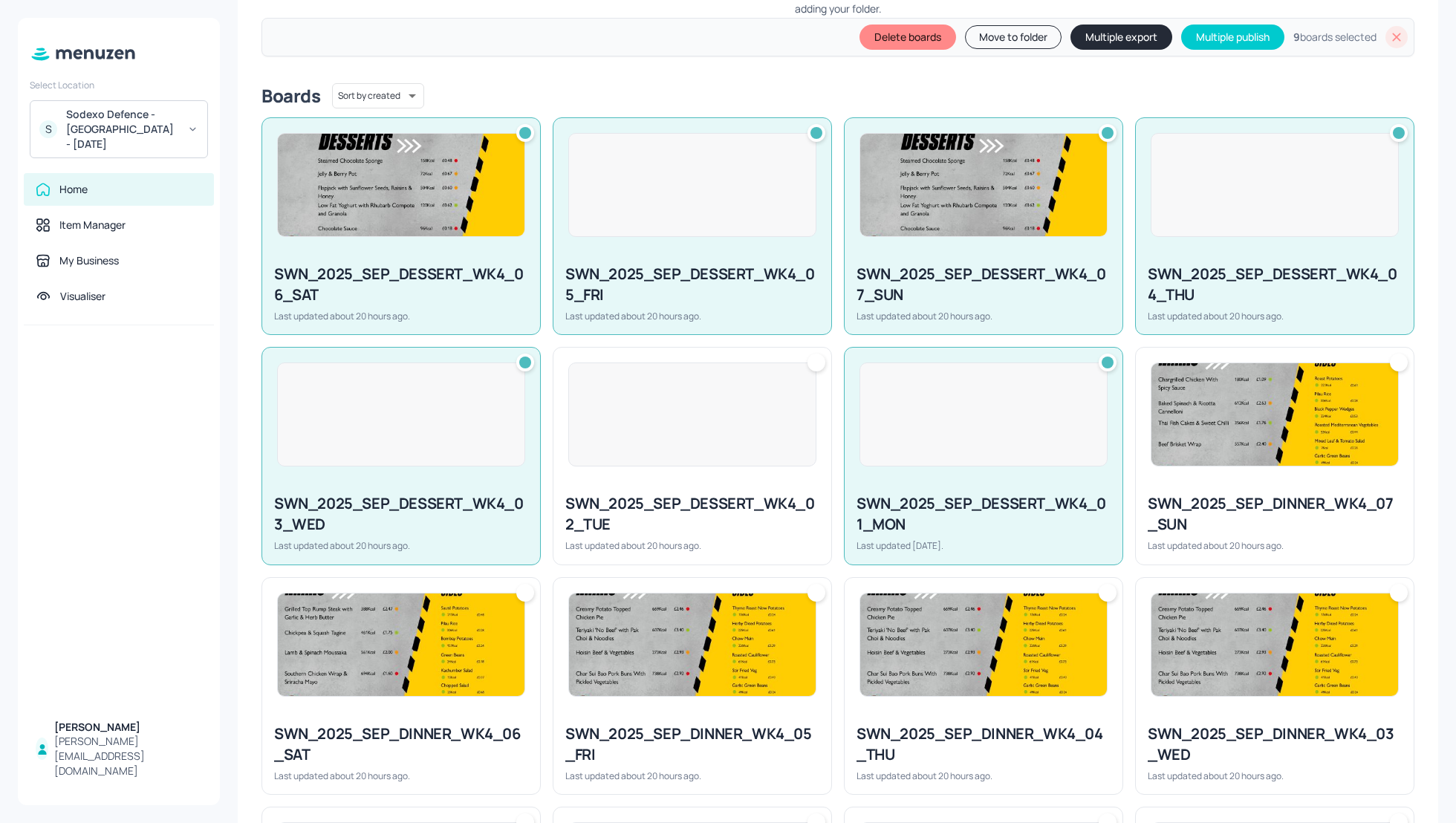
click at [948, 490] on div "SWN_2025_SEP_DESSERT_WK4_01_MON Last updated [DATE]." at bounding box center [984, 522] width 278 height 83
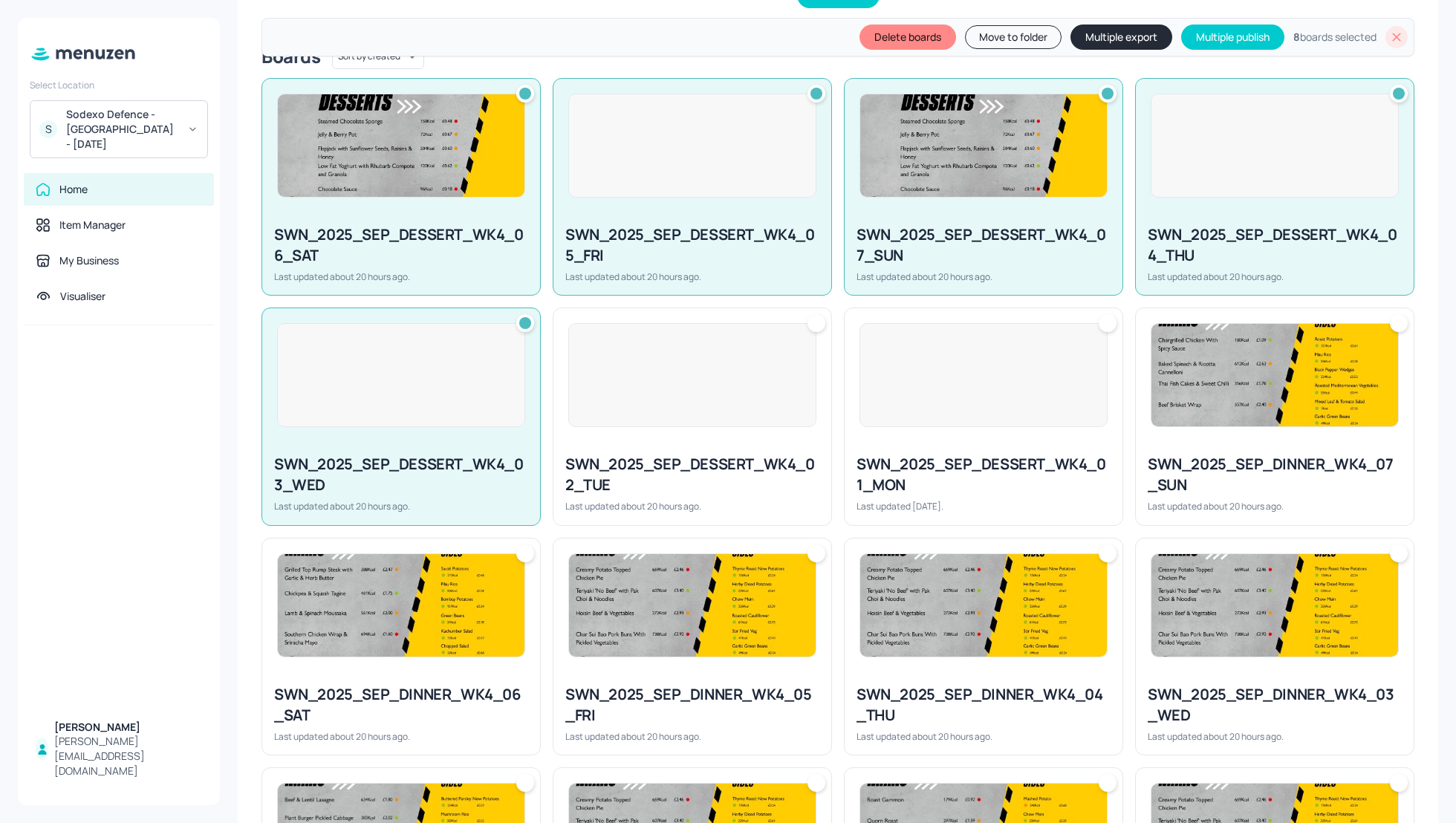
click at [1211, 444] on div "SWN_2025_SEP_DINNER_WK4_07_SUN Last updated about 20 hours ago." at bounding box center [1275, 483] width 278 height 83
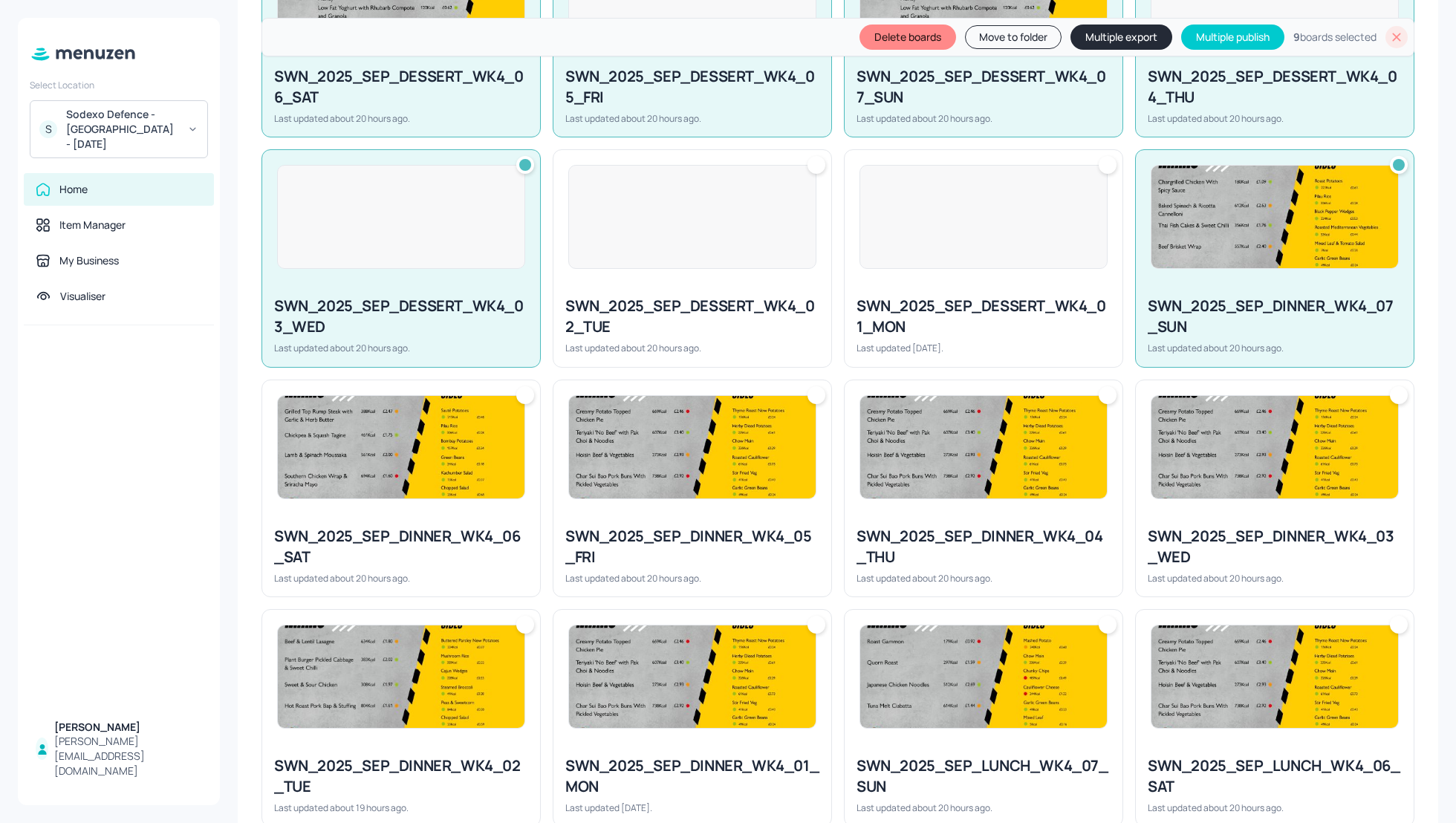
click at [344, 573] on div "Last updated about 20 hours ago." at bounding box center [401, 579] width 254 height 13
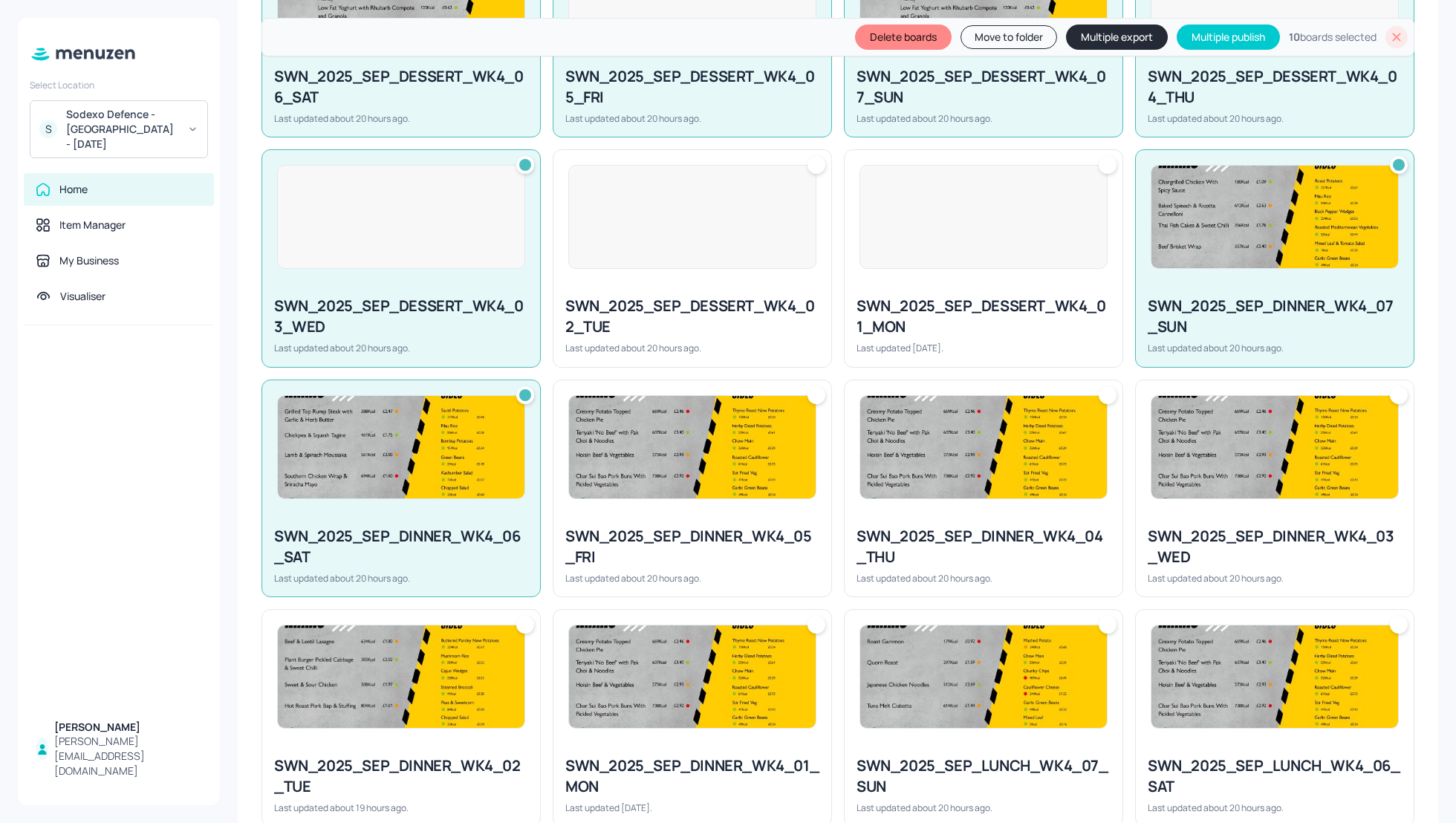
click at [677, 540] on div "SWN_2025_SEP_DINNER_WK4_05_FRI" at bounding box center [692, 547] width 254 height 41
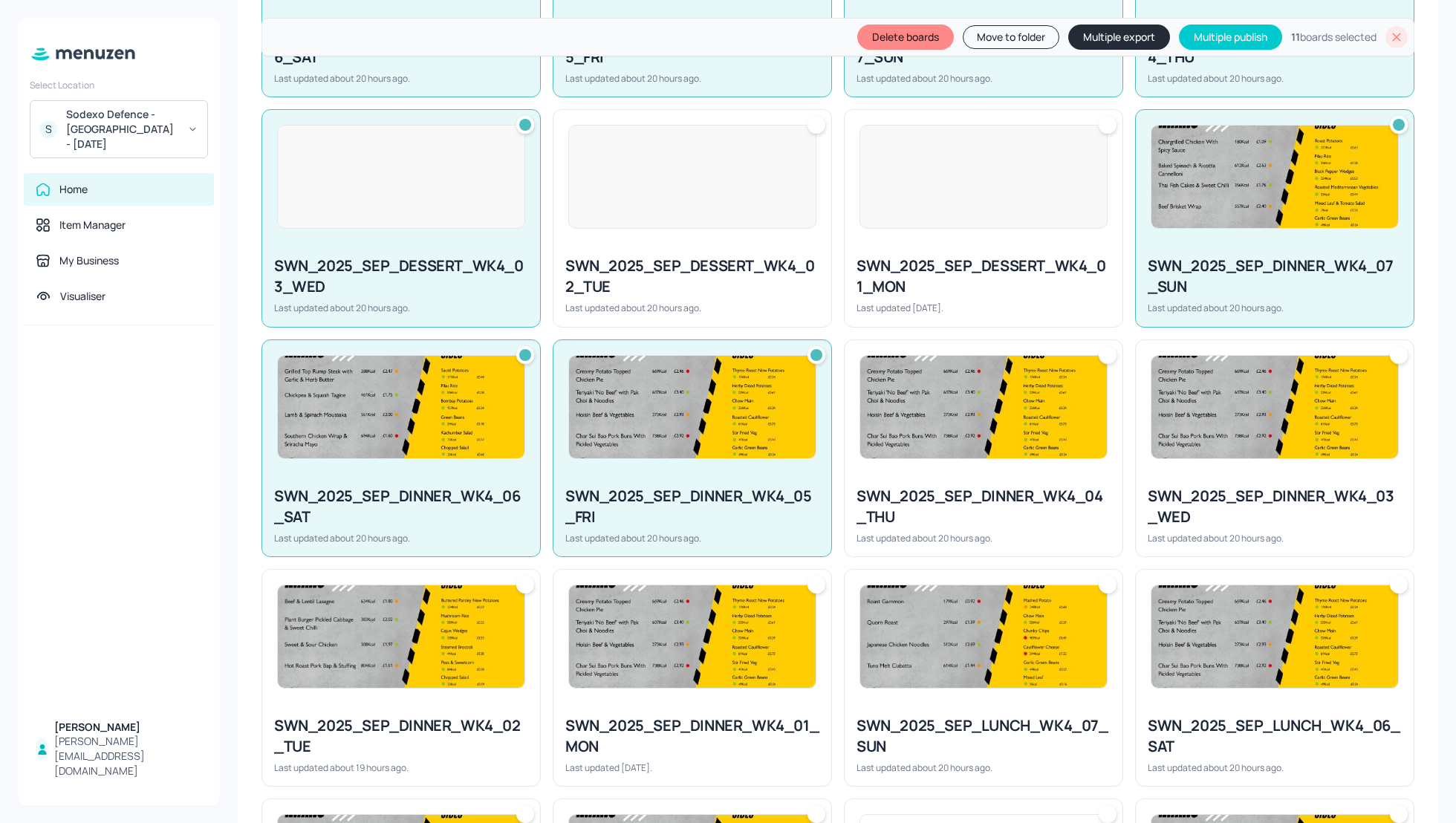
click at [949, 505] on div "SWN_2025_SEP_DINNER_WK4_04_THU" at bounding box center [984, 506] width 254 height 41
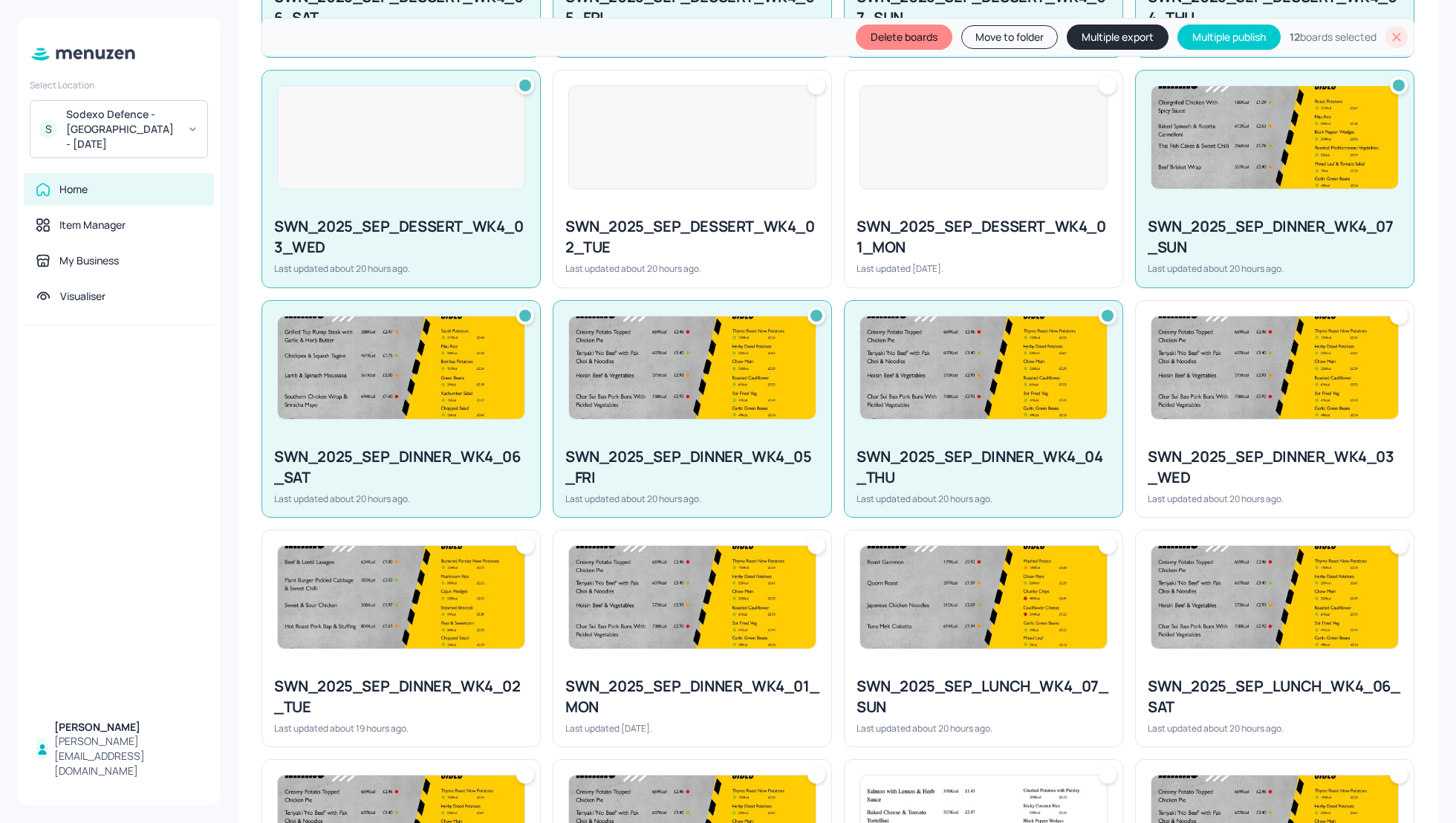
click at [1211, 451] on div "SWN_2025_SEP_DINNER_WK4_03_WED" at bounding box center [1275, 467] width 254 height 41
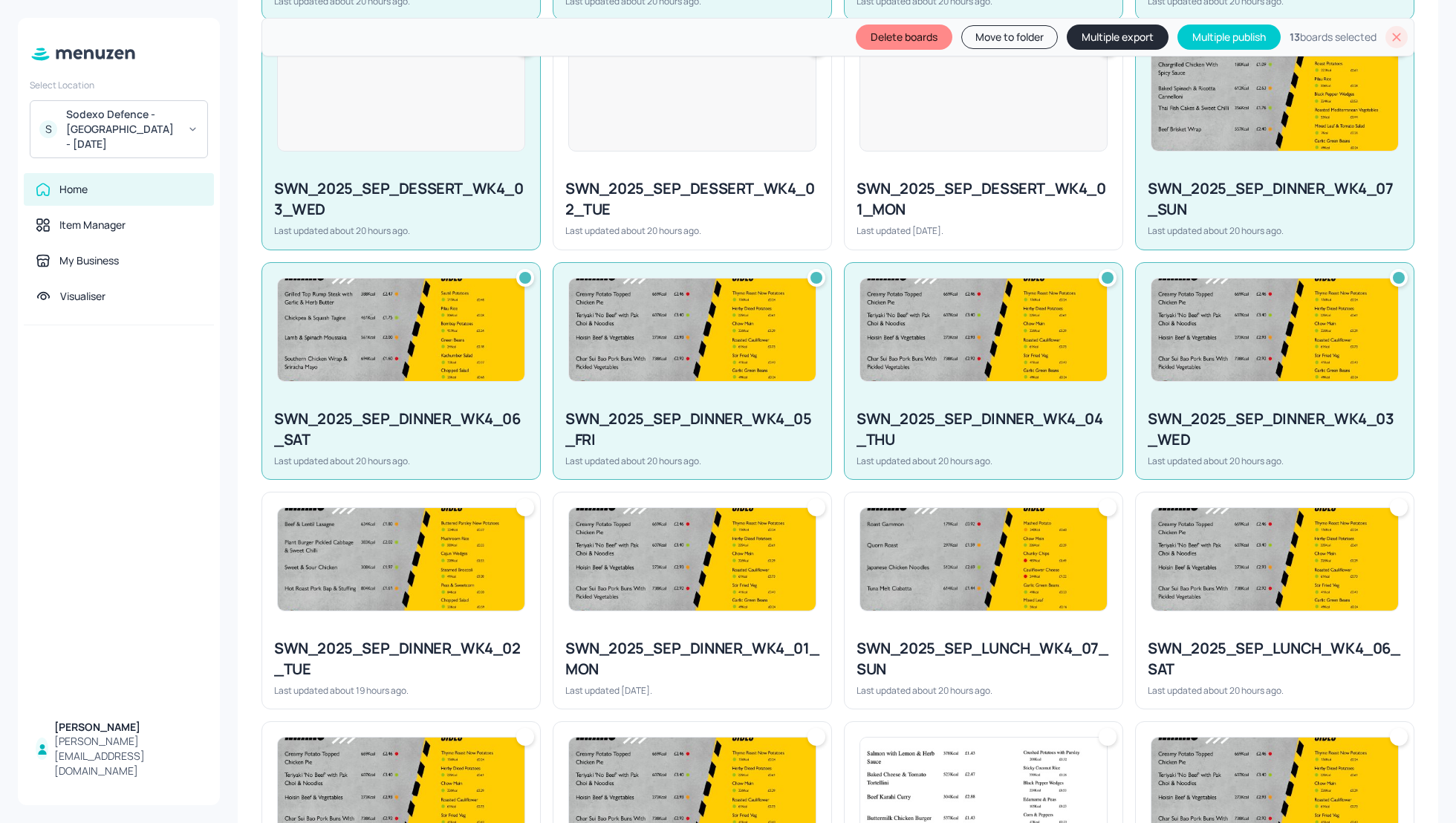
scroll to position [673, 0]
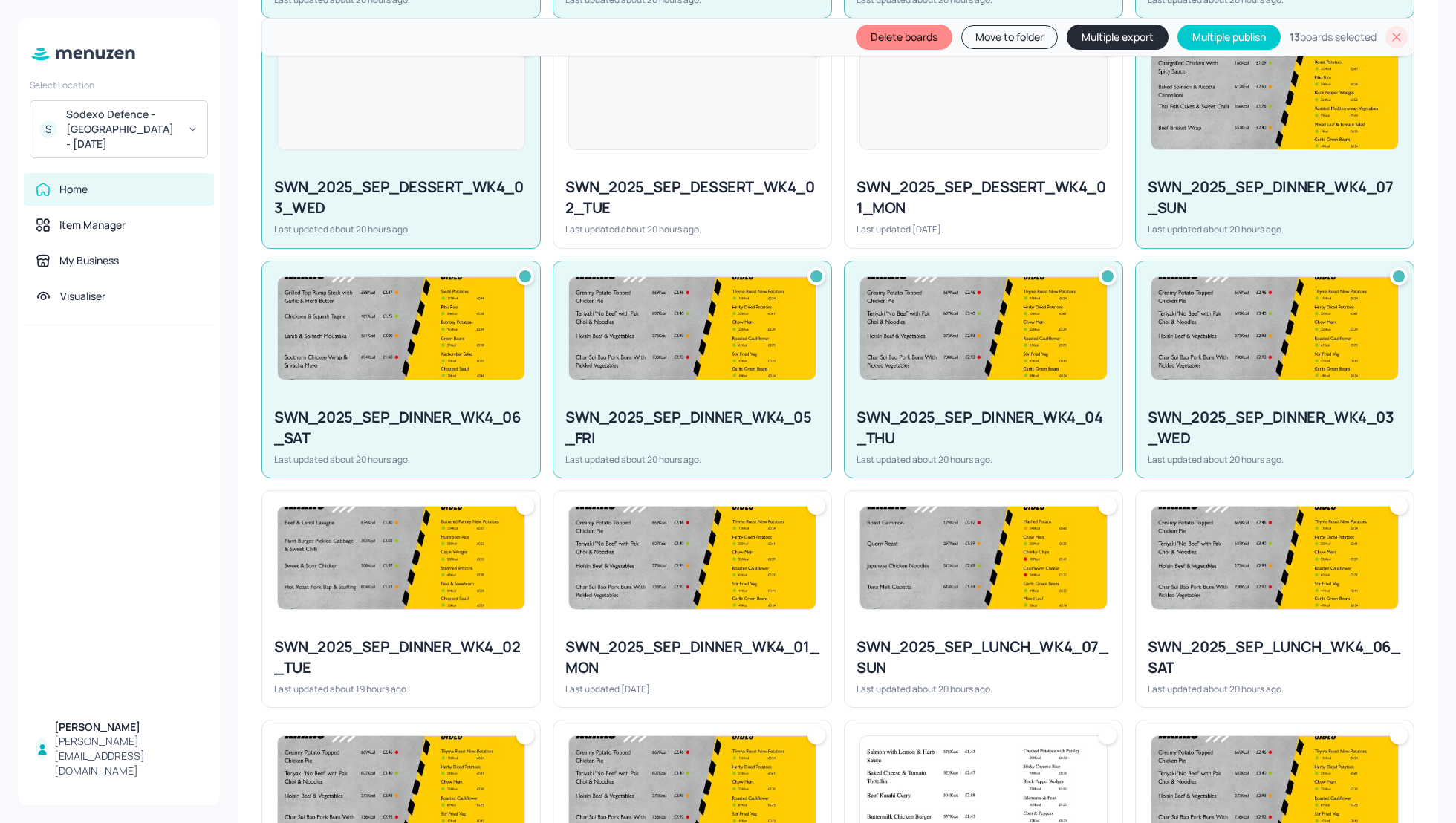
click at [408, 602] on img at bounding box center [401, 557] width 247 height 102
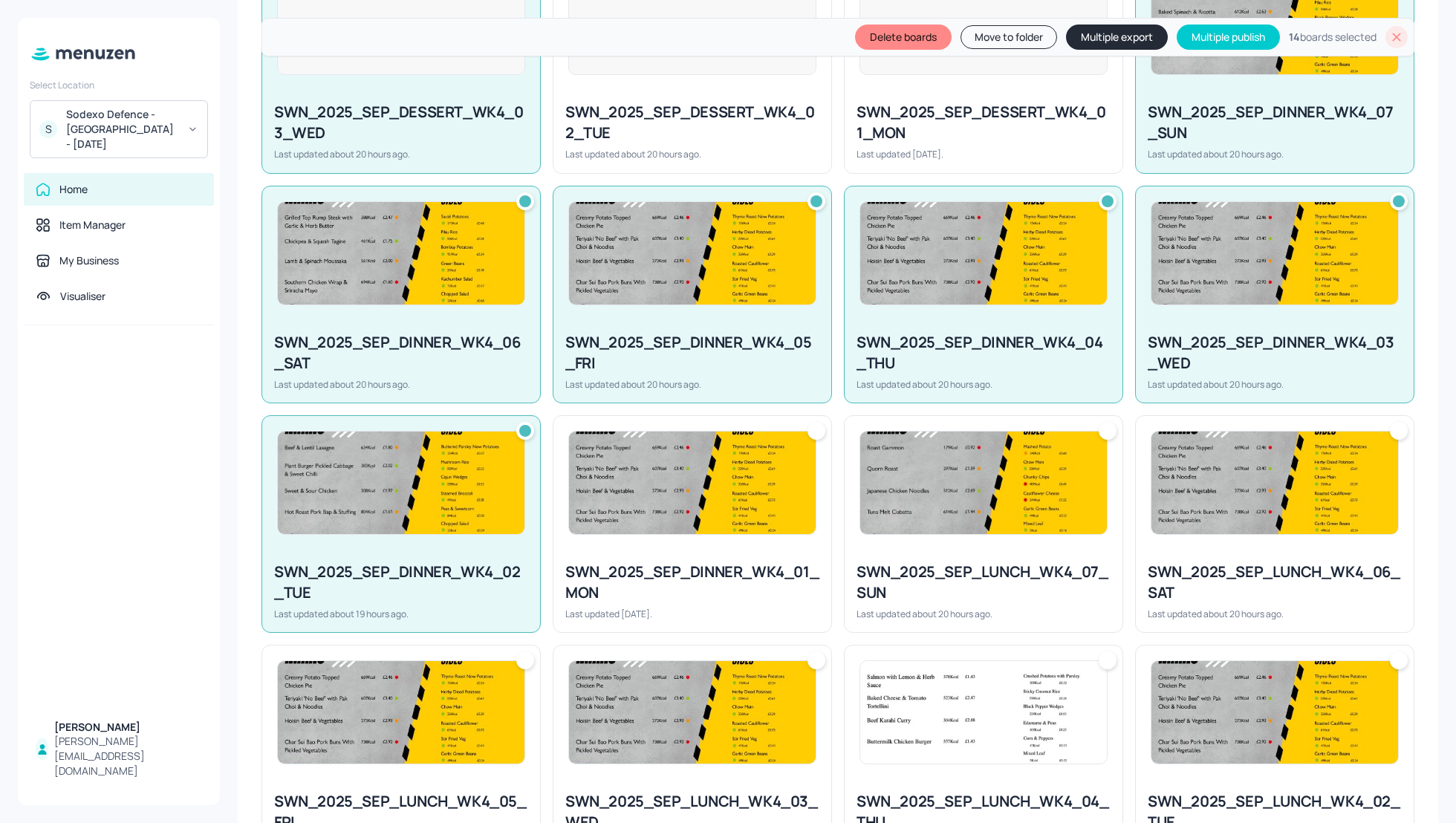
scroll to position [752, 0]
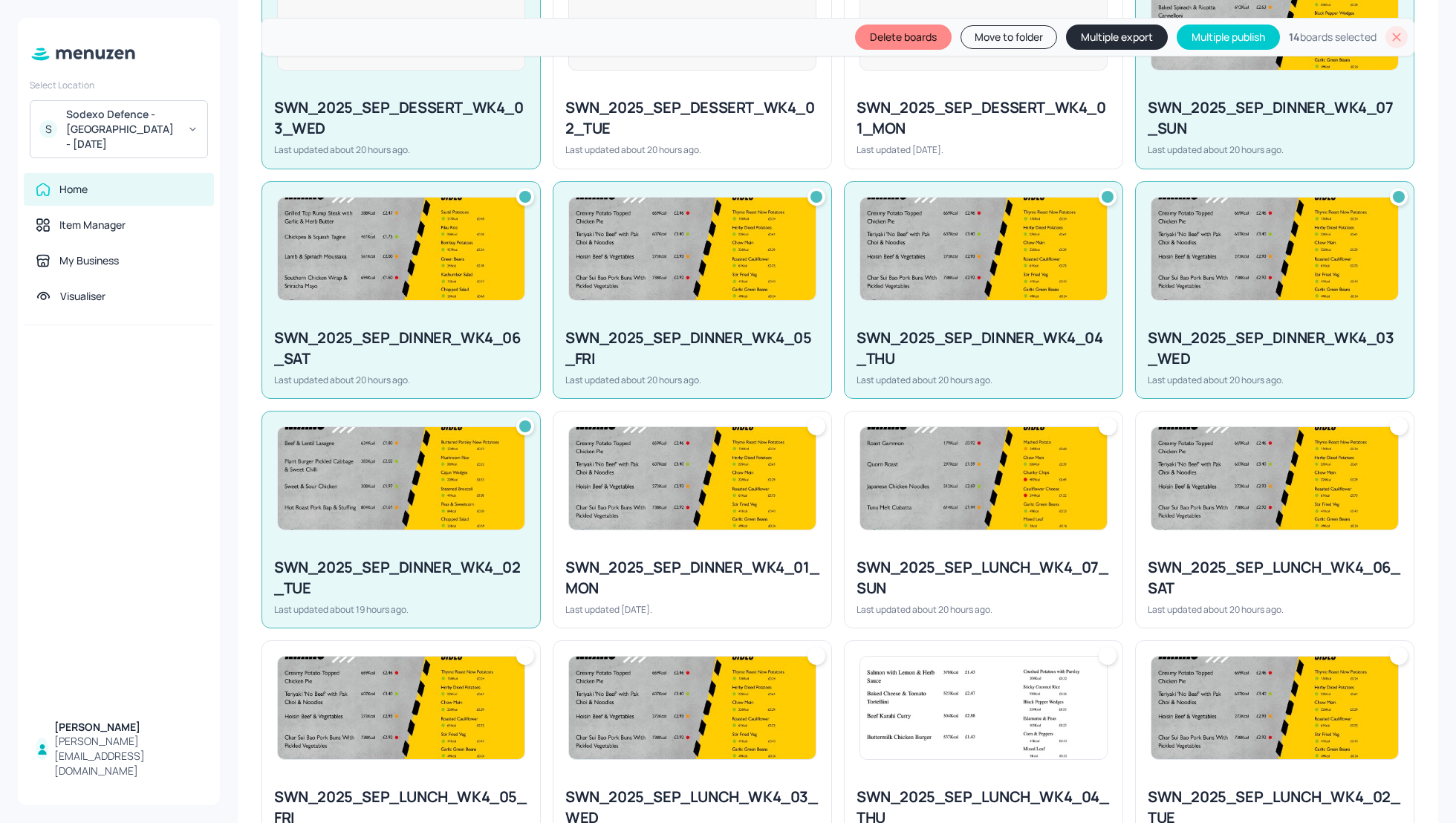
click at [1031, 528] on div at bounding box center [984, 478] width 278 height 133
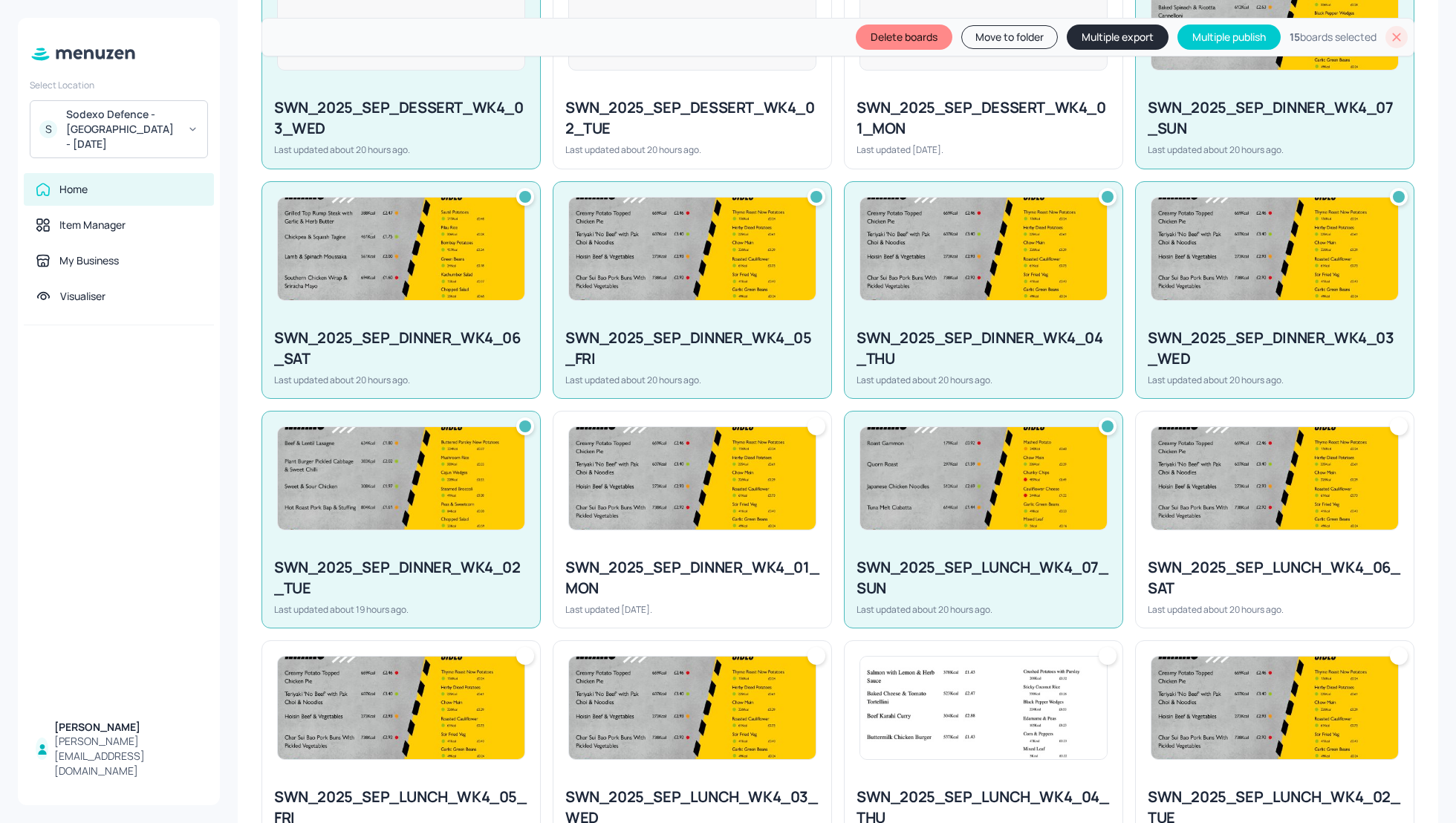
click at [1221, 529] on div at bounding box center [1275, 478] width 278 height 133
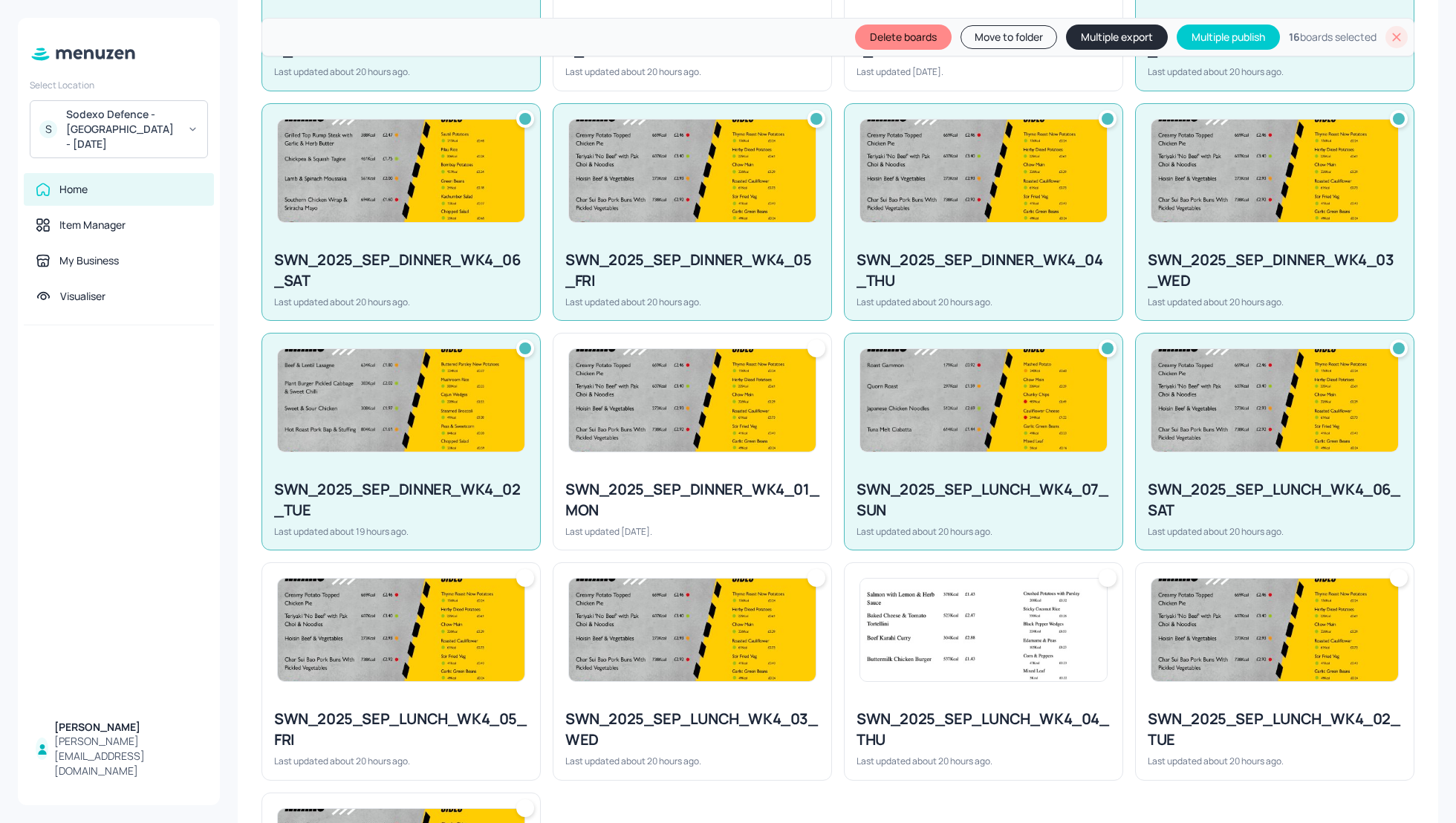
scroll to position [832, 0]
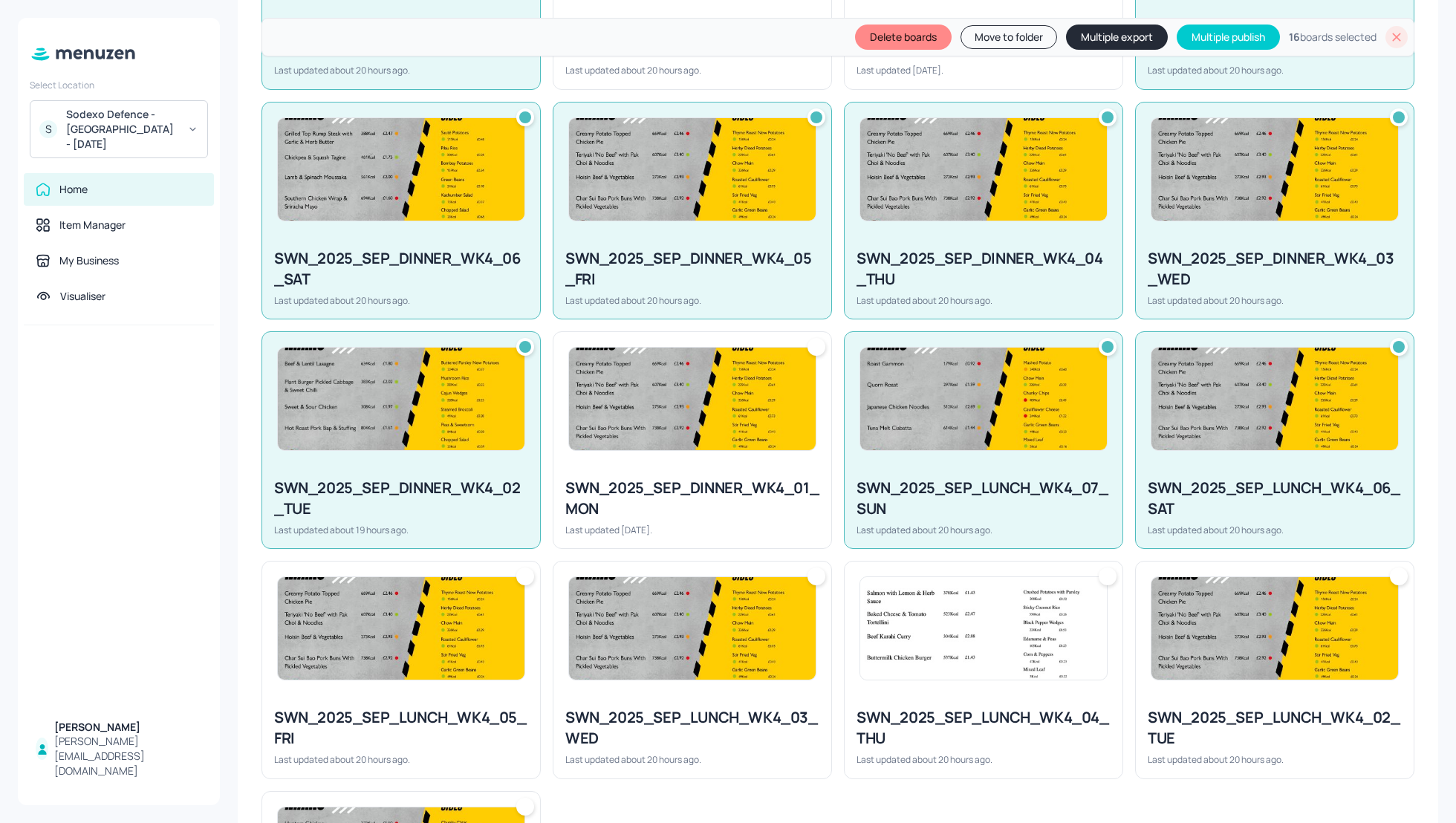
click at [408, 596] on img at bounding box center [401, 628] width 247 height 102
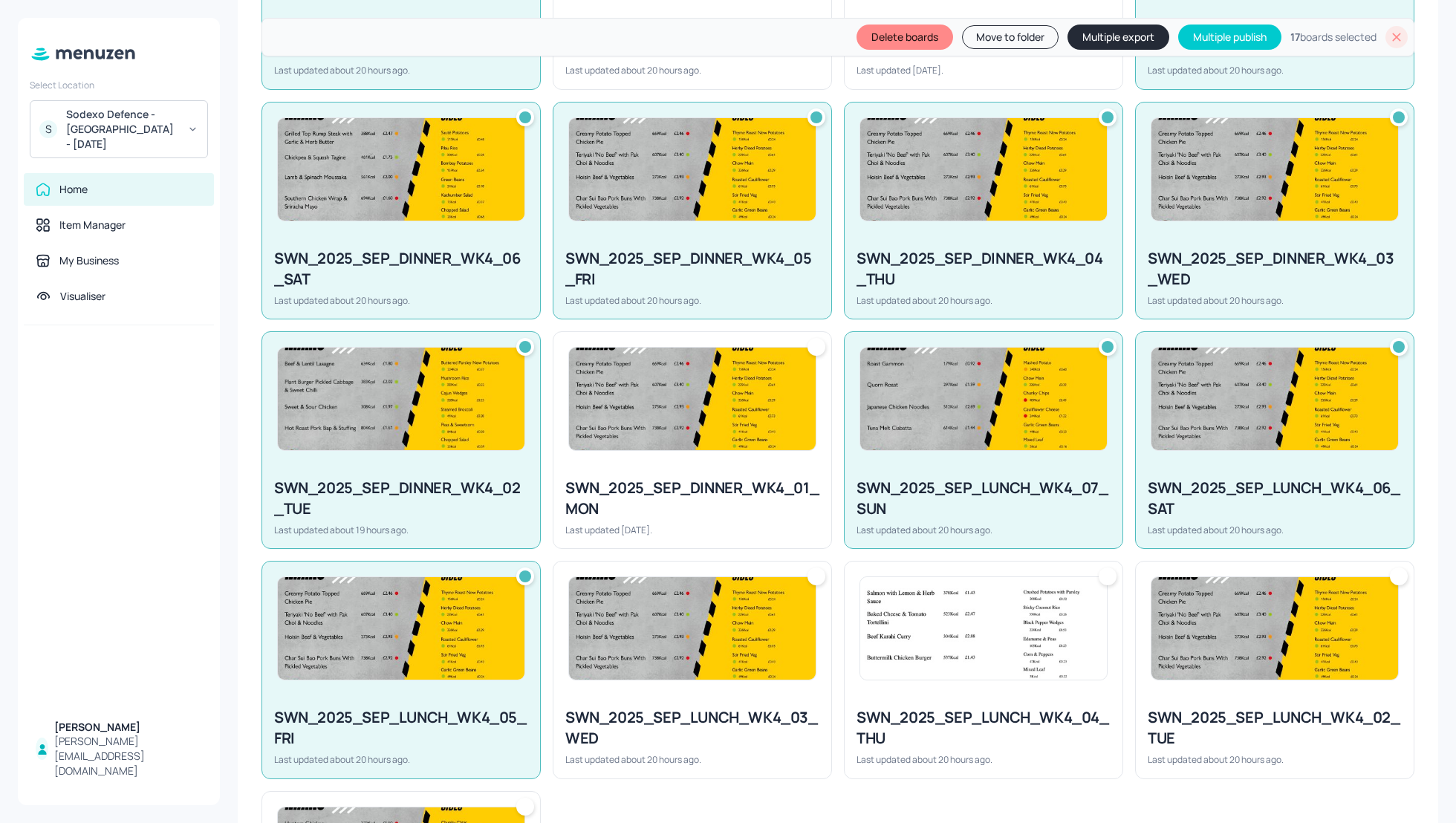
click at [736, 667] on img at bounding box center [692, 628] width 247 height 102
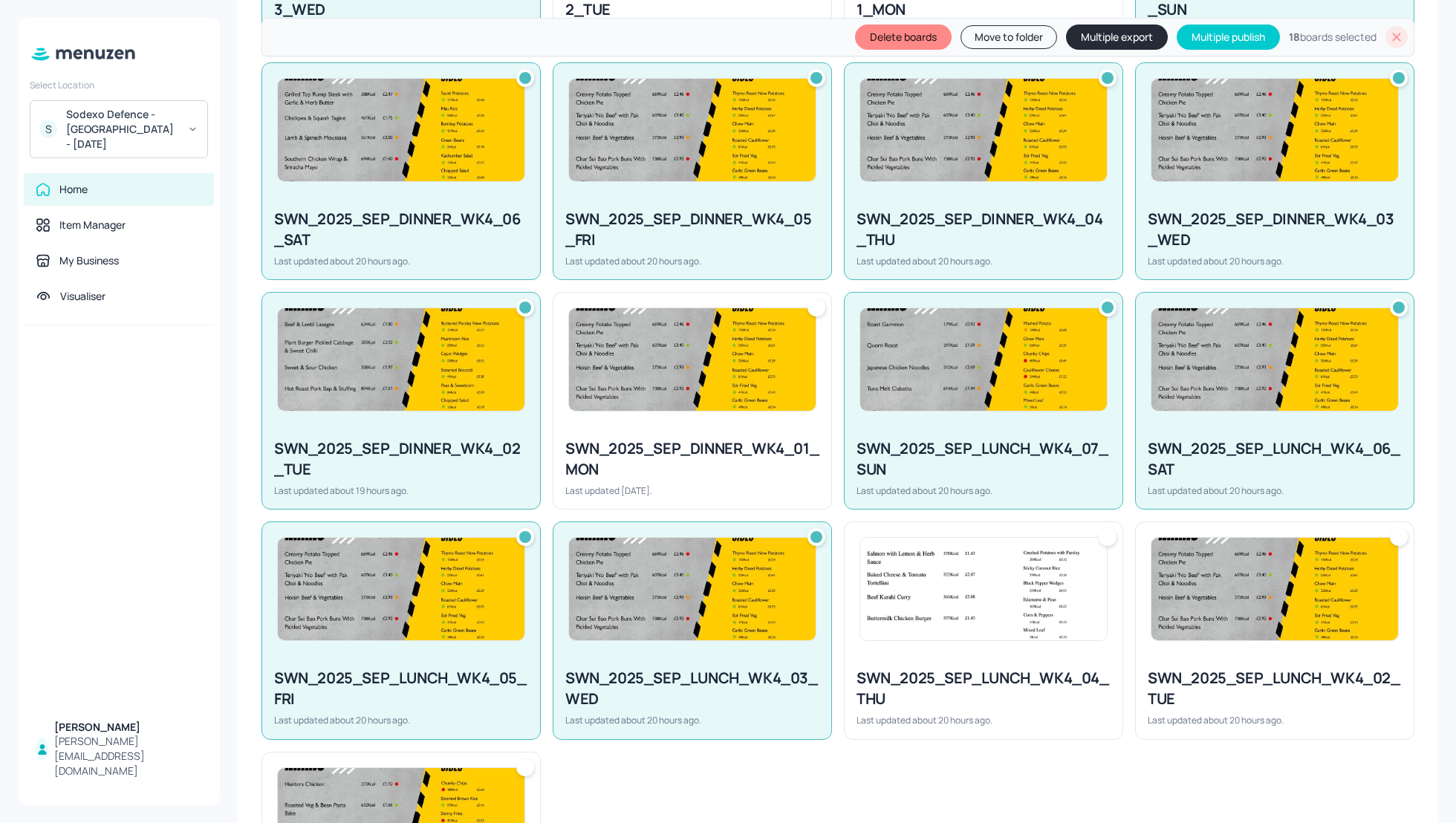
click at [949, 627] on img at bounding box center [984, 589] width 247 height 102
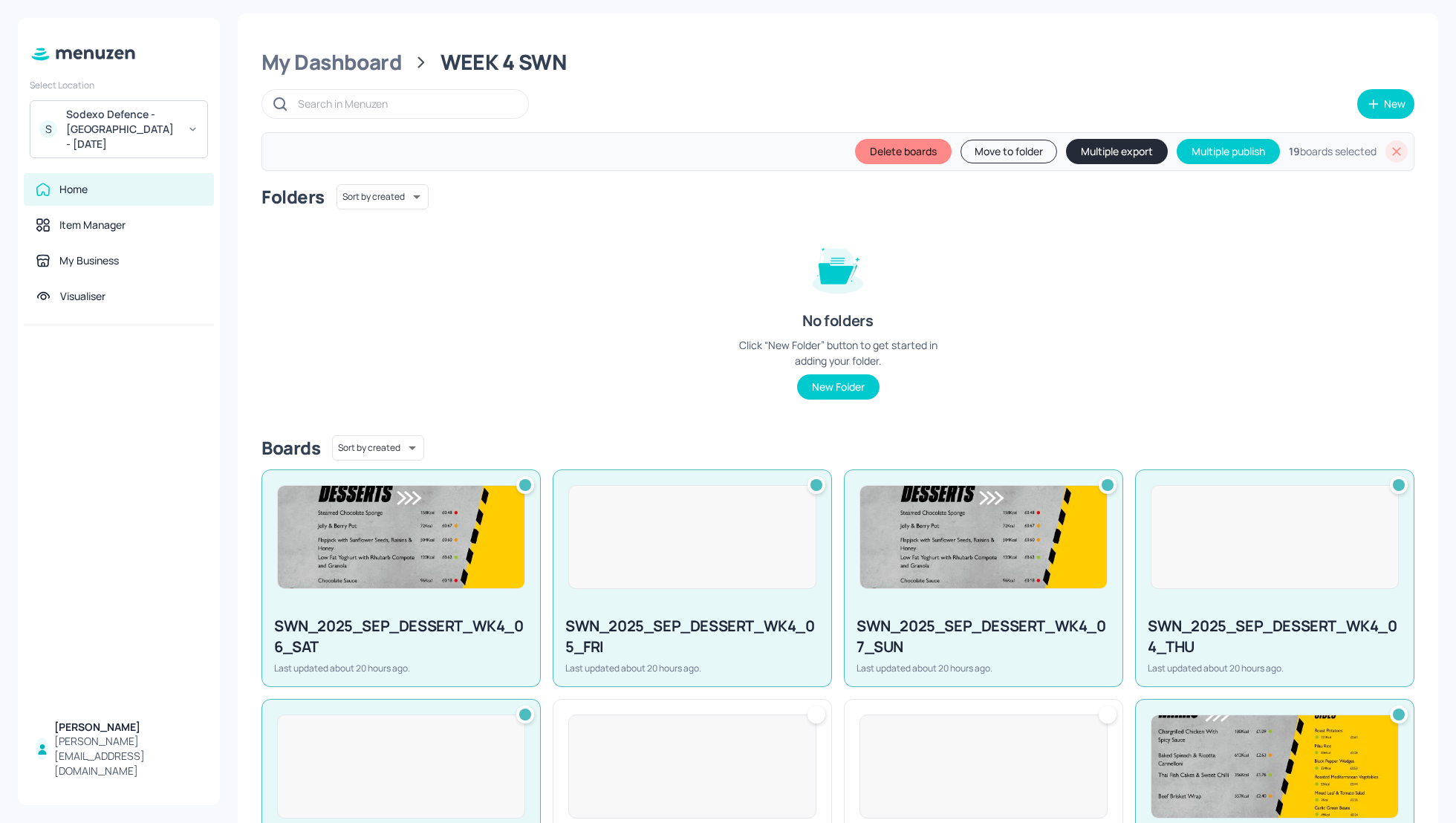
scroll to position [0, 0]
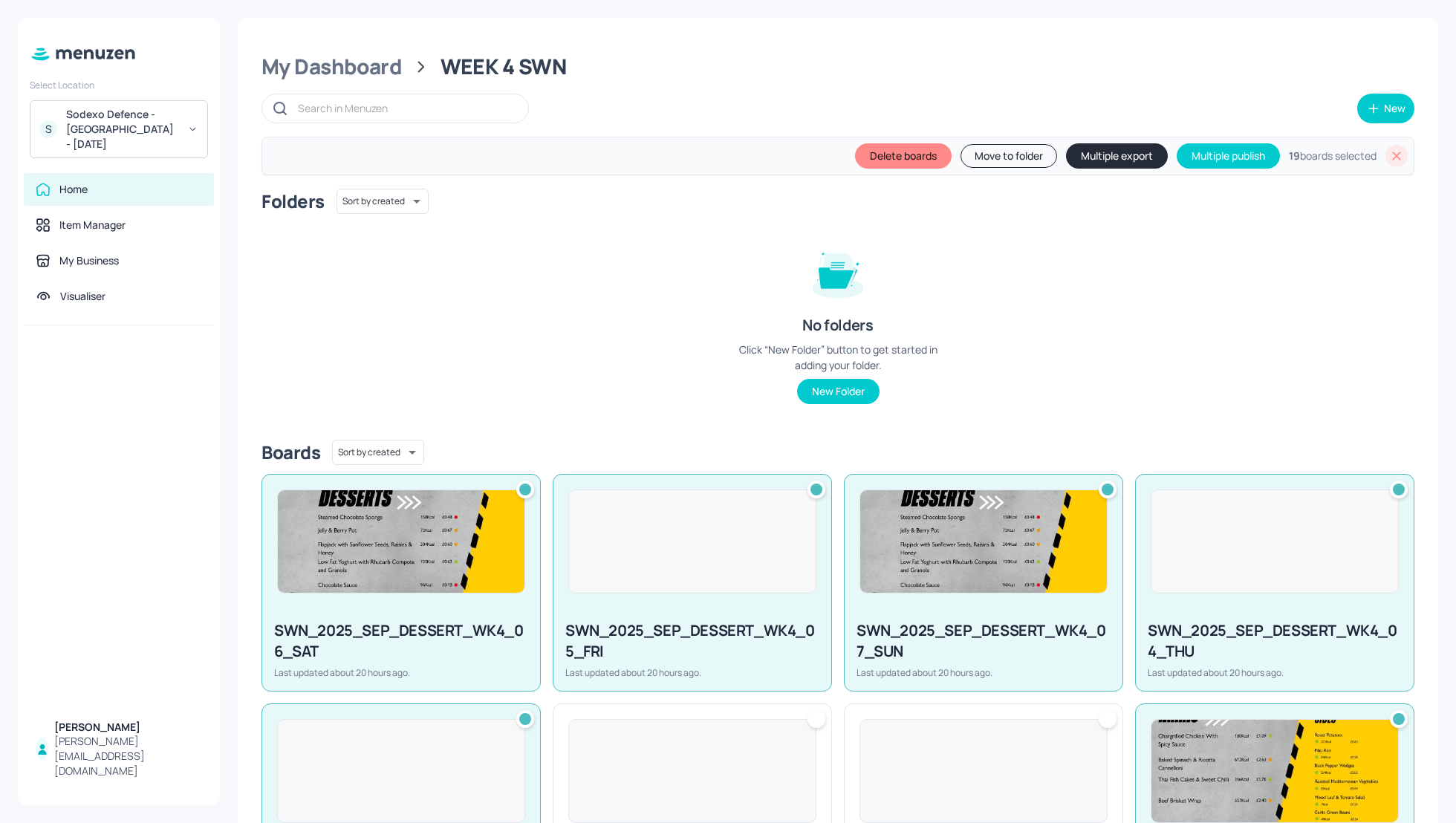
click at [1097, 156] on button "Multiple export" at bounding box center [1117, 156] width 102 height 25
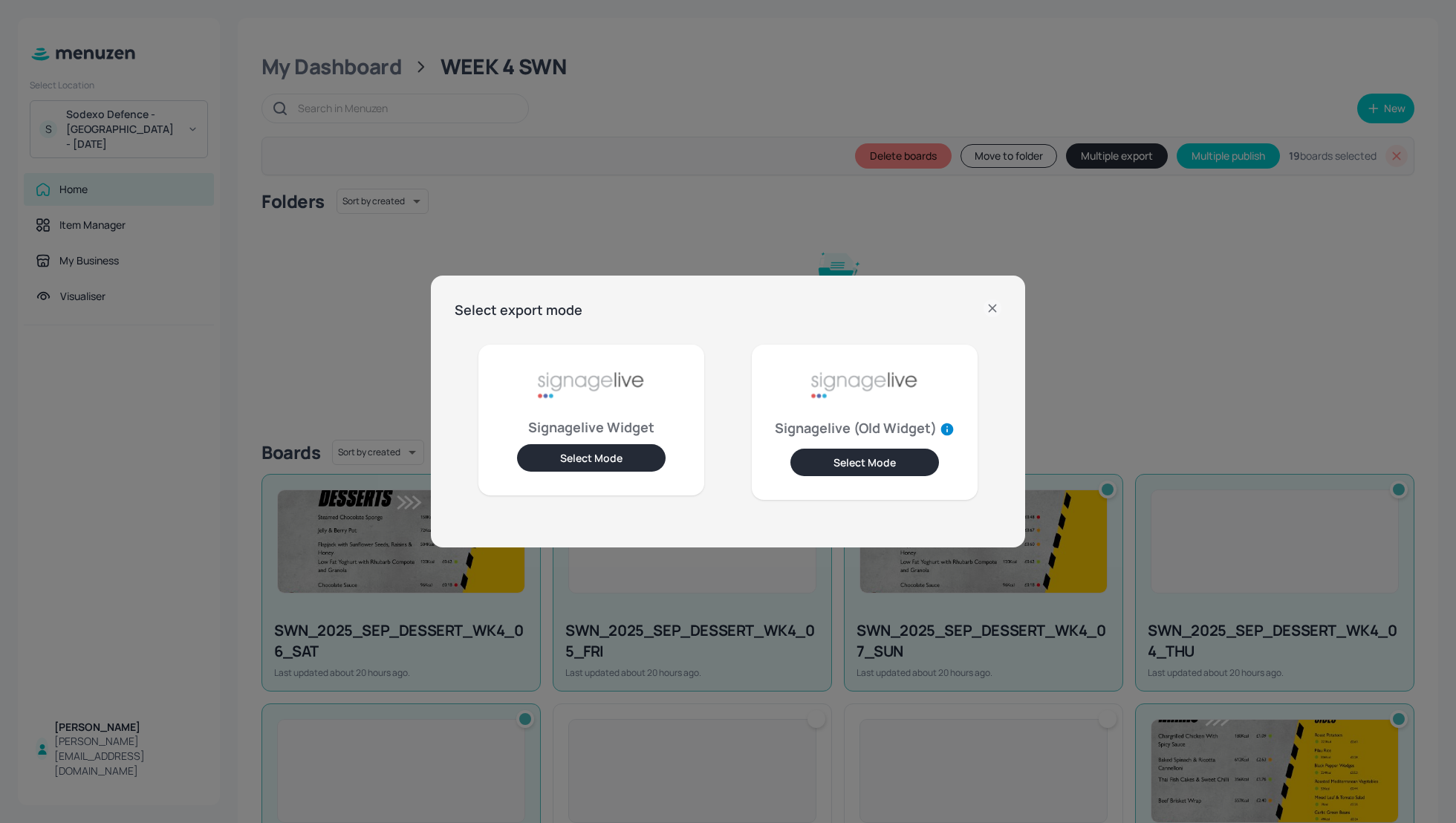
click at [595, 458] on button "Select Mode" at bounding box center [591, 458] width 148 height 28
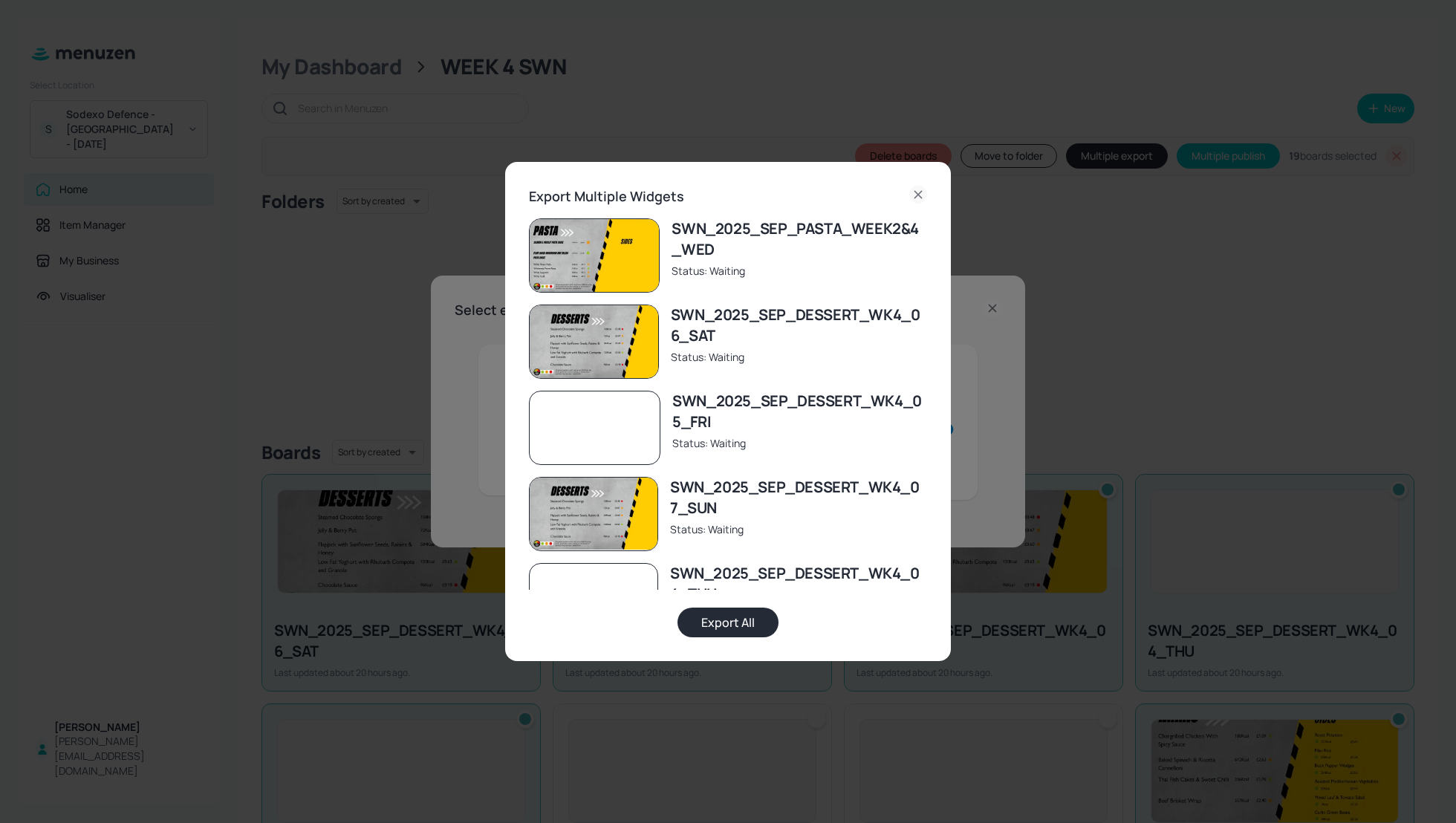
click at [727, 622] on button "Export All" at bounding box center [727, 621] width 101 height 29
